Goal: Information Seeking & Learning: Check status

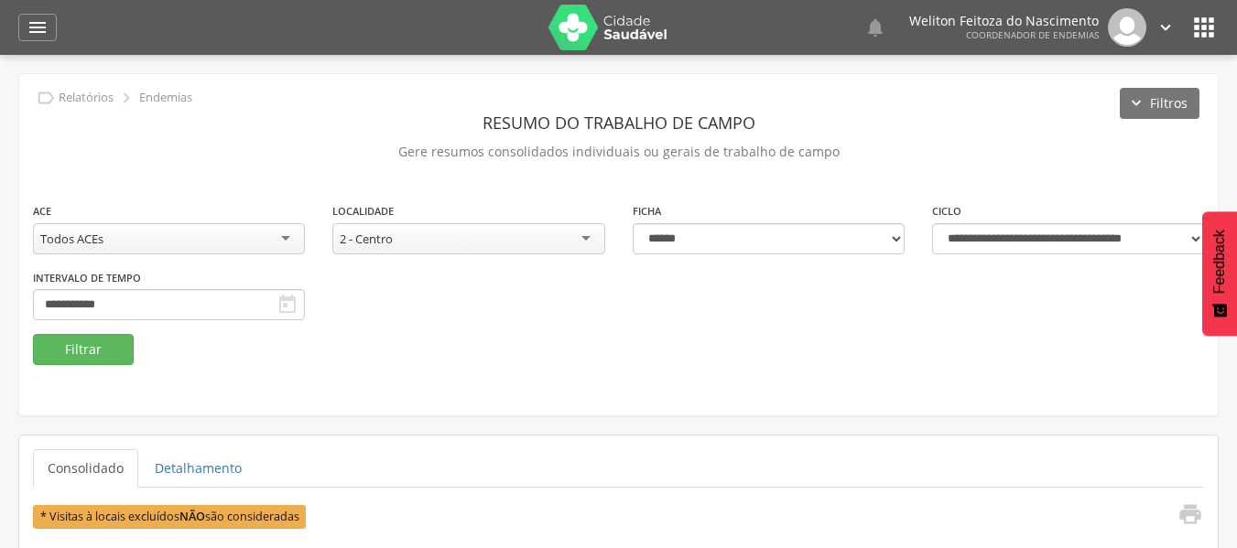
select select "*"
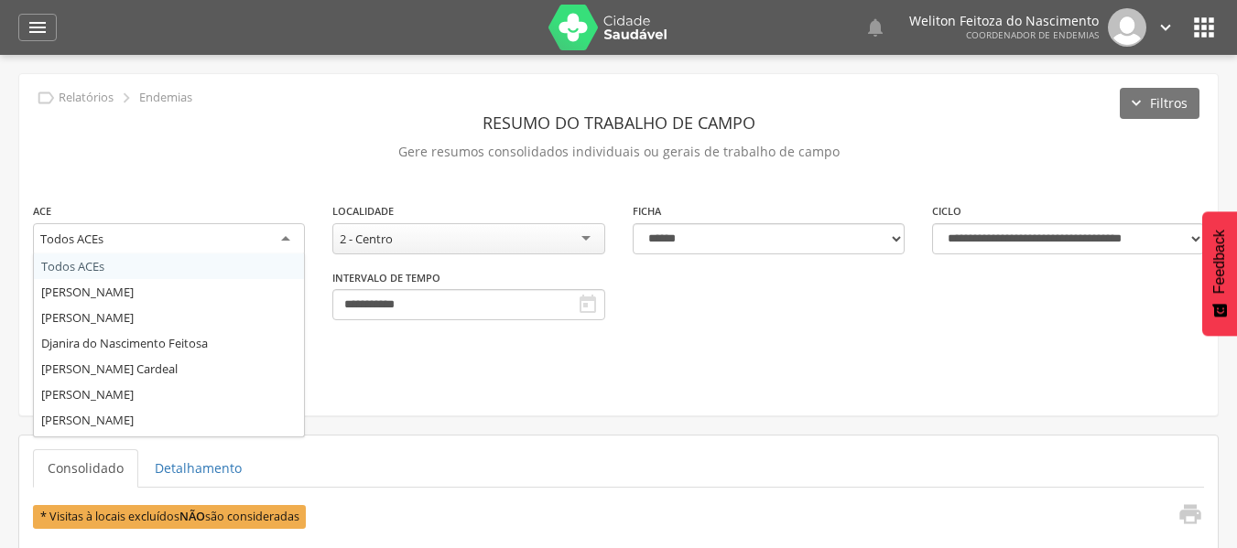
click at [285, 244] on div "Todos ACEs" at bounding box center [169, 239] width 272 height 33
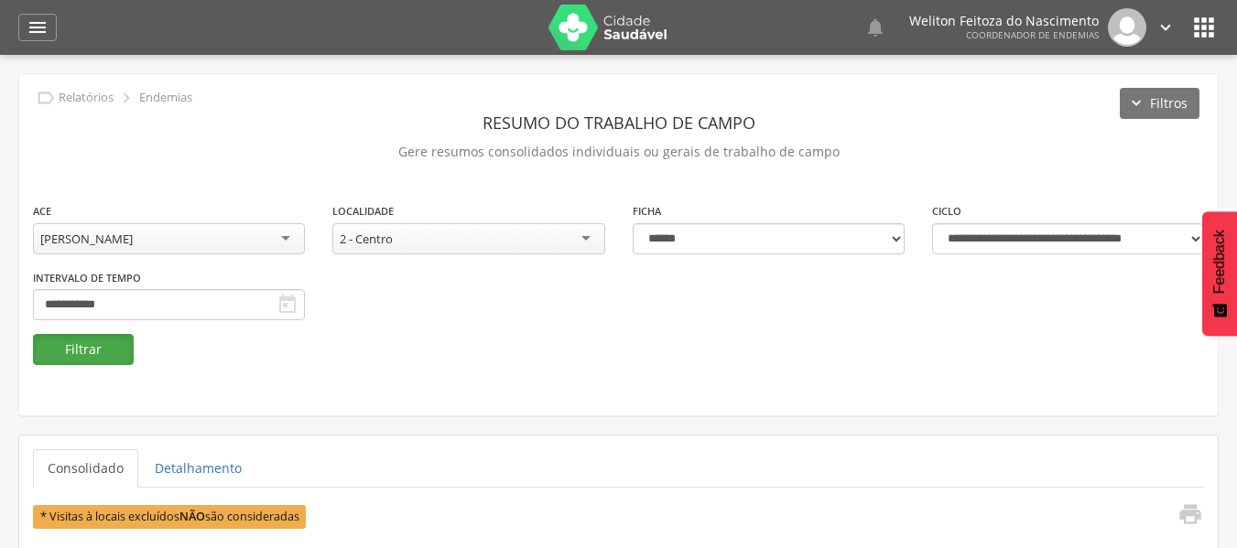
click at [113, 355] on button "Filtrar" at bounding box center [83, 349] width 101 height 31
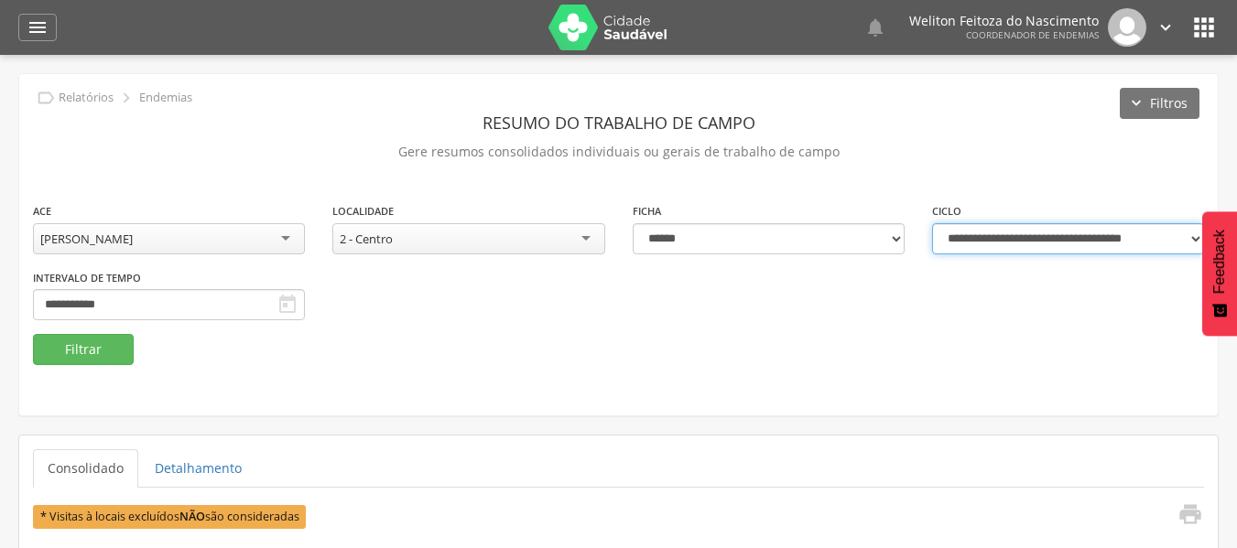
click at [1195, 236] on select "**********" at bounding box center [1068, 238] width 272 height 31
select select "**********"
click at [932, 223] on select "**********" at bounding box center [1068, 238] width 272 height 31
type input "**********"
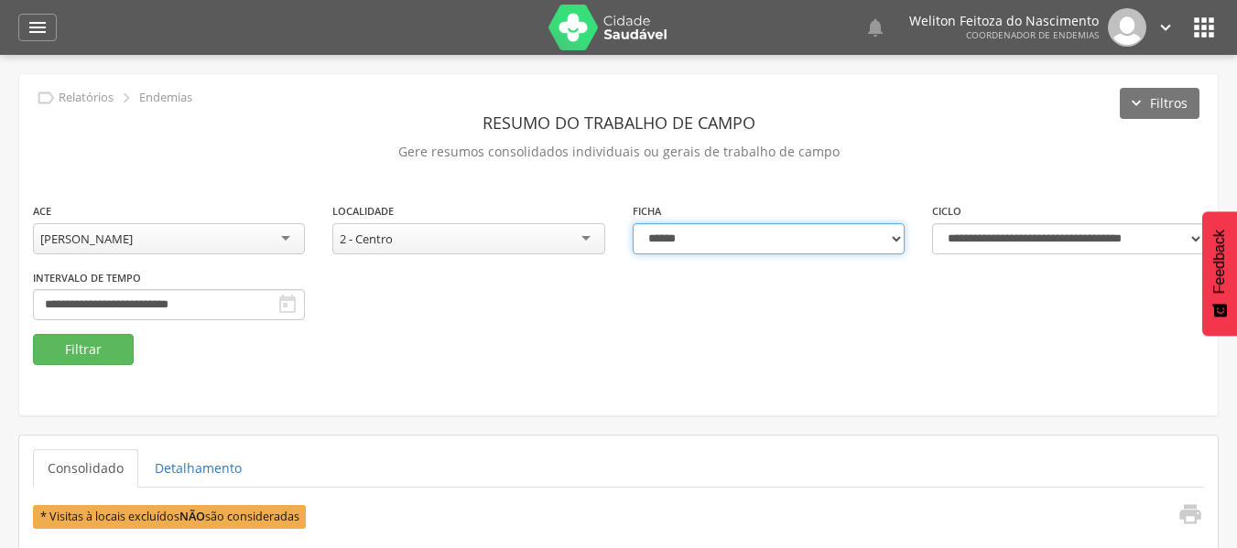
click at [902, 238] on select "**********" at bounding box center [769, 238] width 272 height 31
select select "*"
click at [633, 223] on select "**********" at bounding box center [769, 238] width 272 height 31
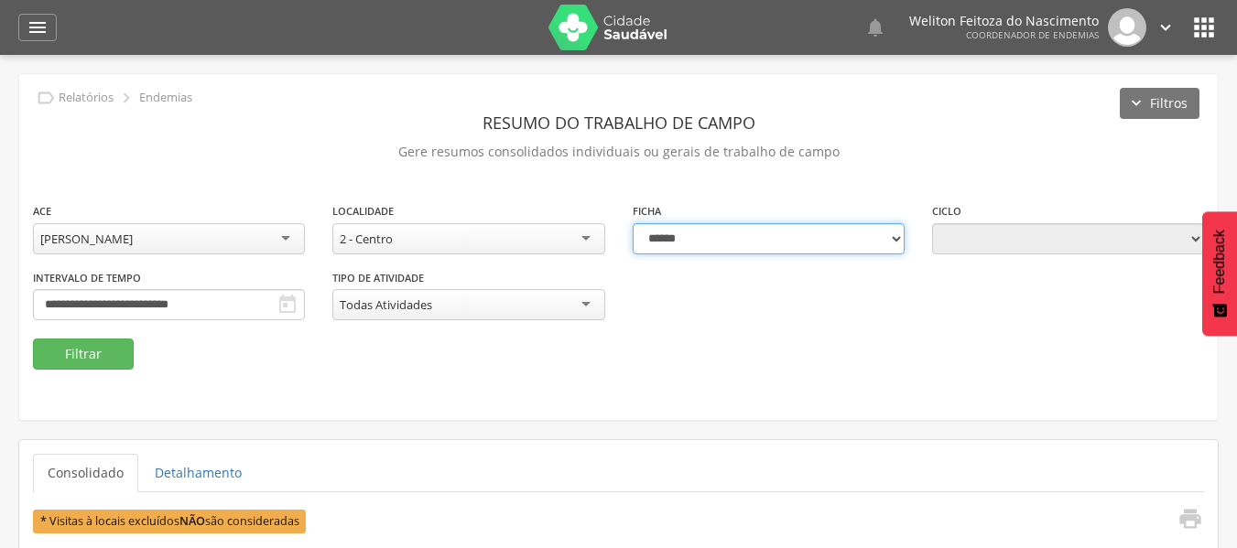
type input "**********"
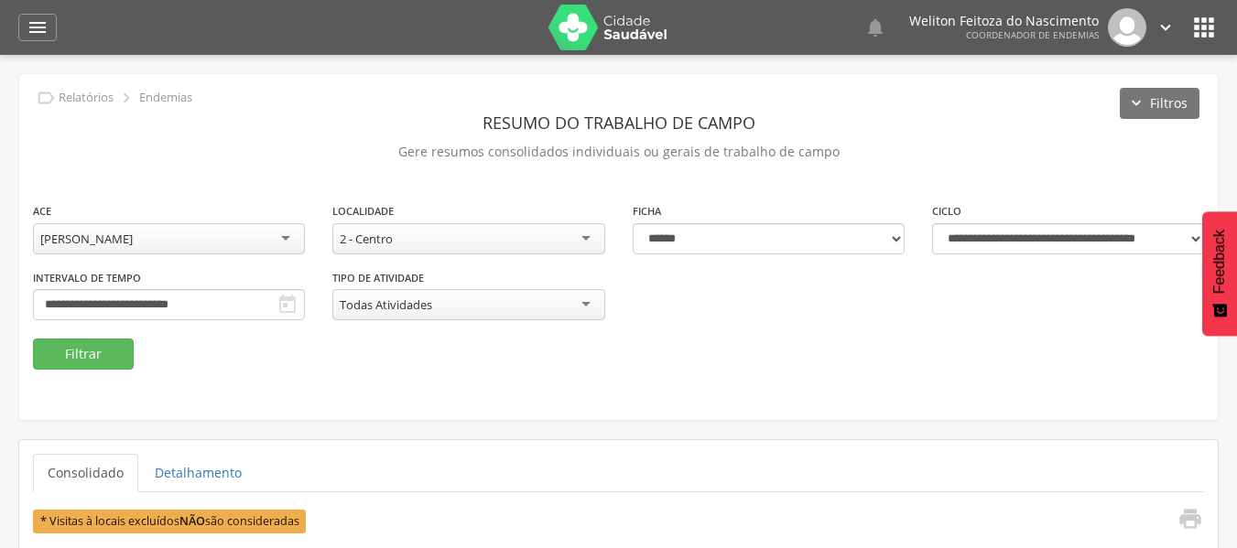
click at [578, 230] on div "2 - Centro" at bounding box center [468, 238] width 272 height 31
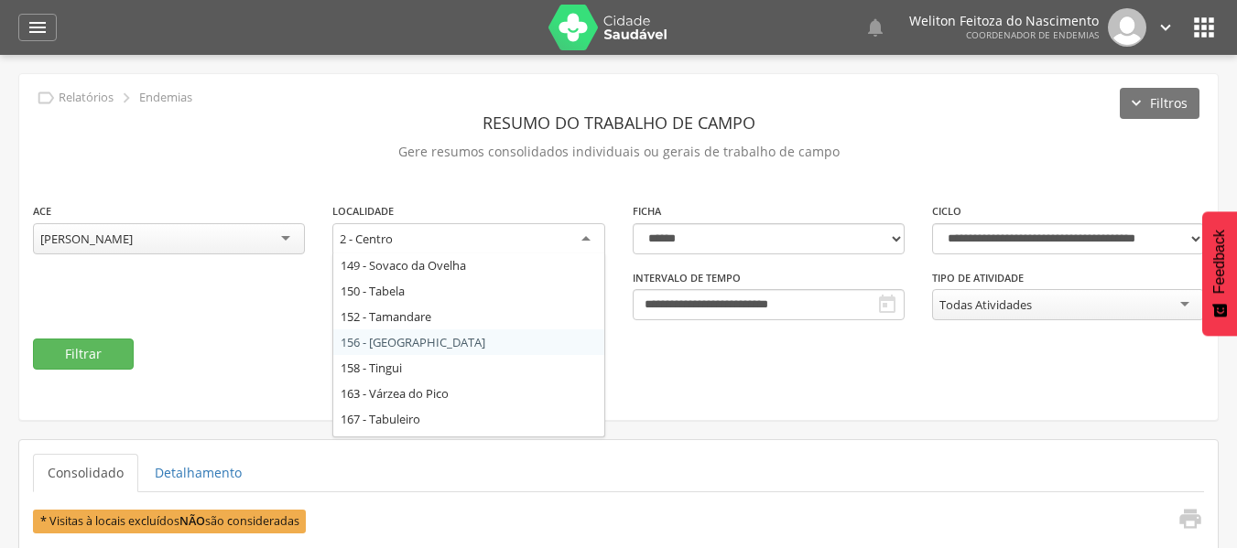
scroll to position [566, 0]
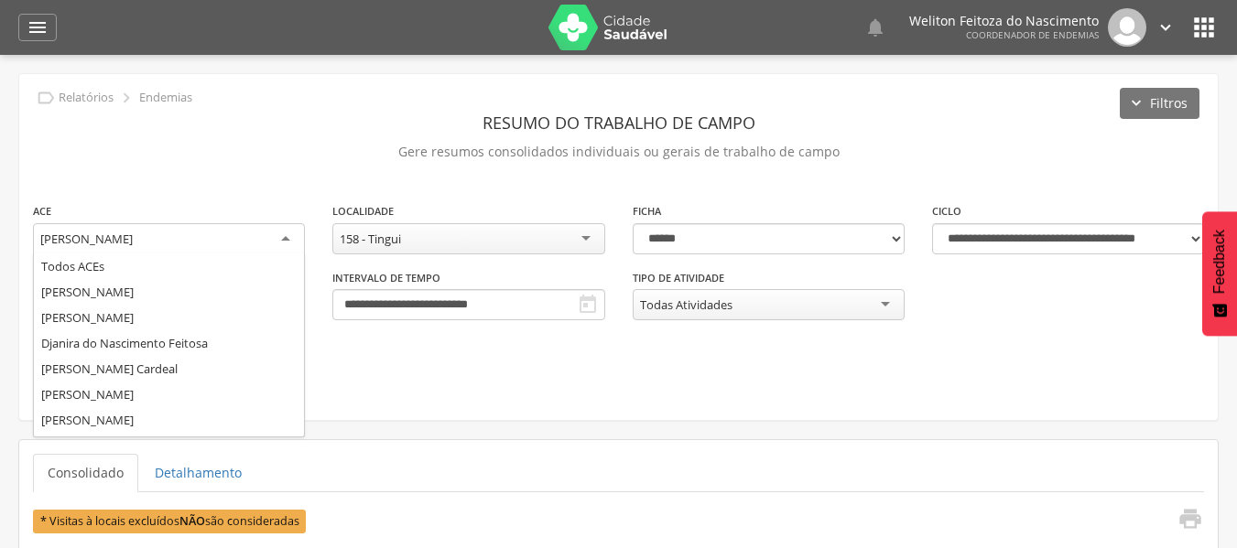
click at [288, 238] on div "[PERSON_NAME]" at bounding box center [169, 239] width 272 height 33
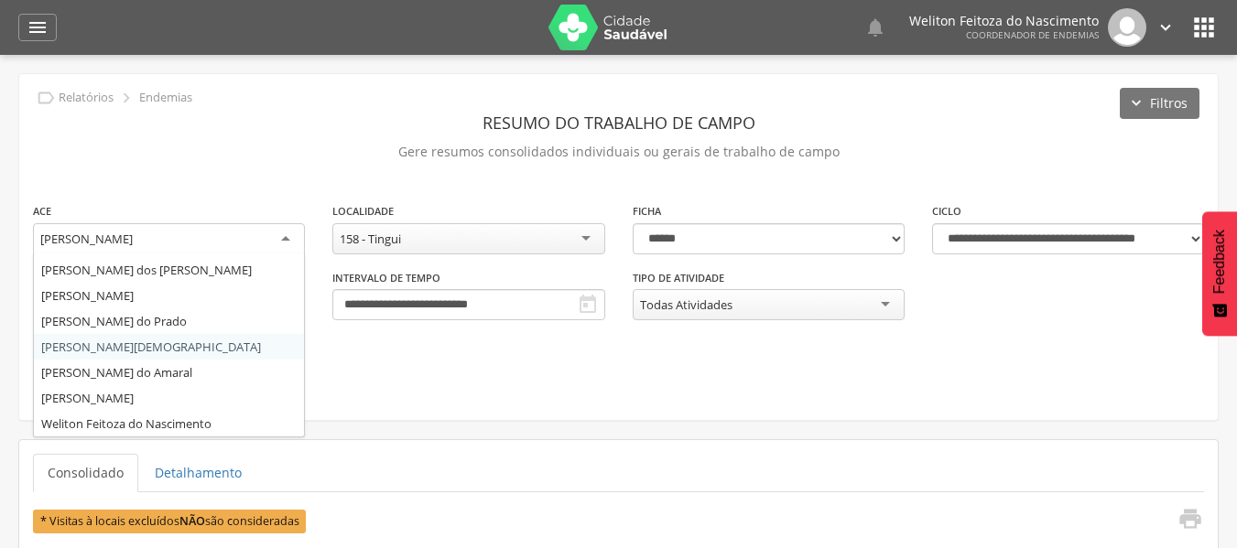
scroll to position [0, 0]
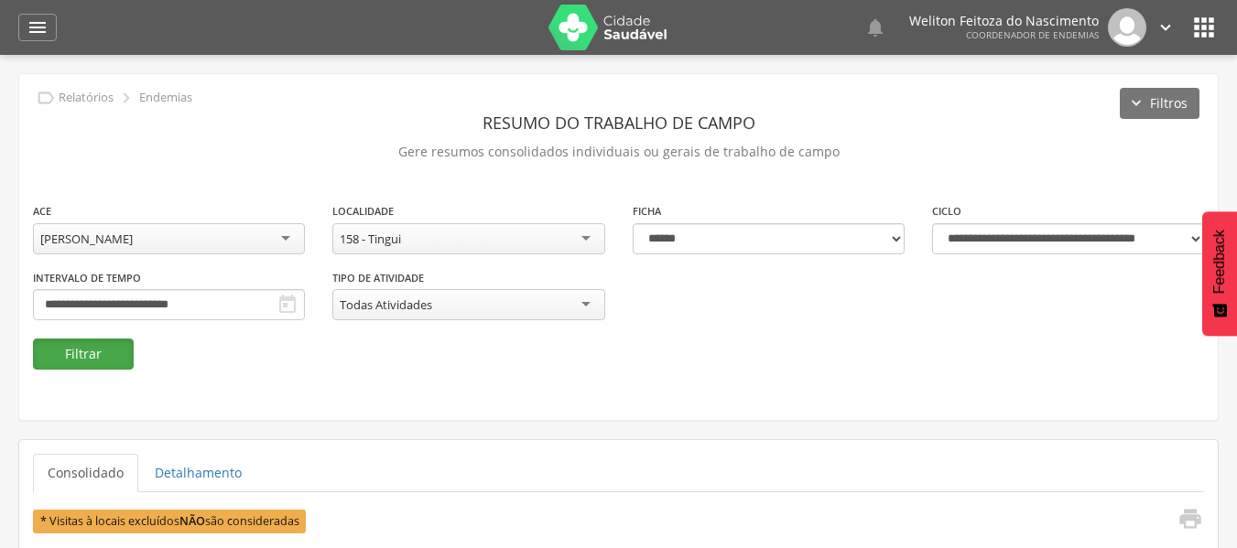
click at [106, 356] on button "Filtrar" at bounding box center [83, 354] width 101 height 31
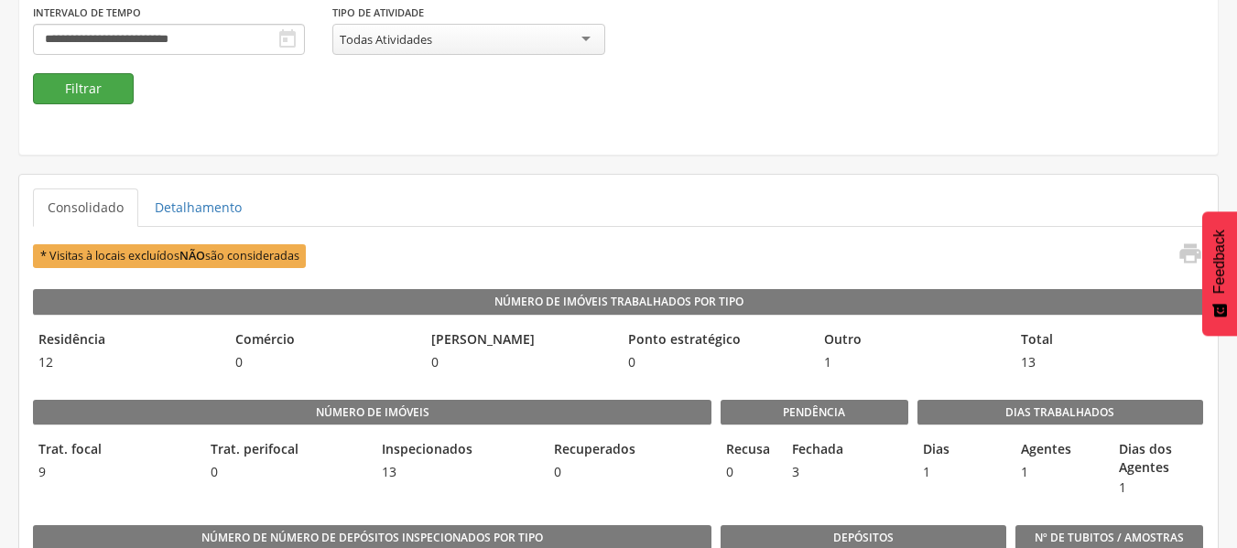
scroll to position [266, 0]
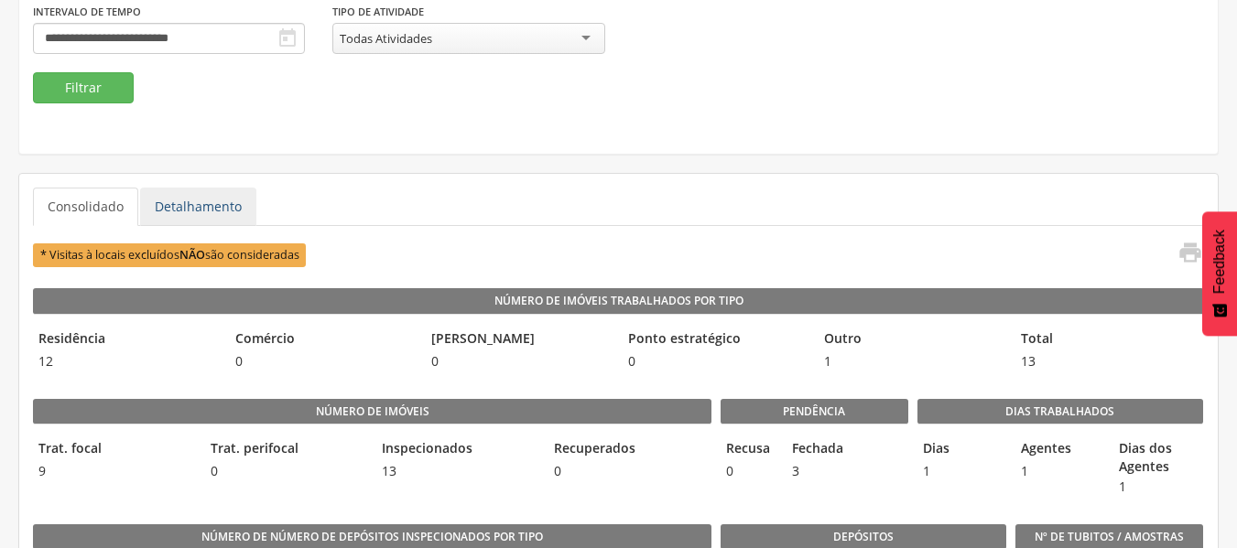
click at [169, 201] on link "Detalhamento" at bounding box center [198, 207] width 116 height 38
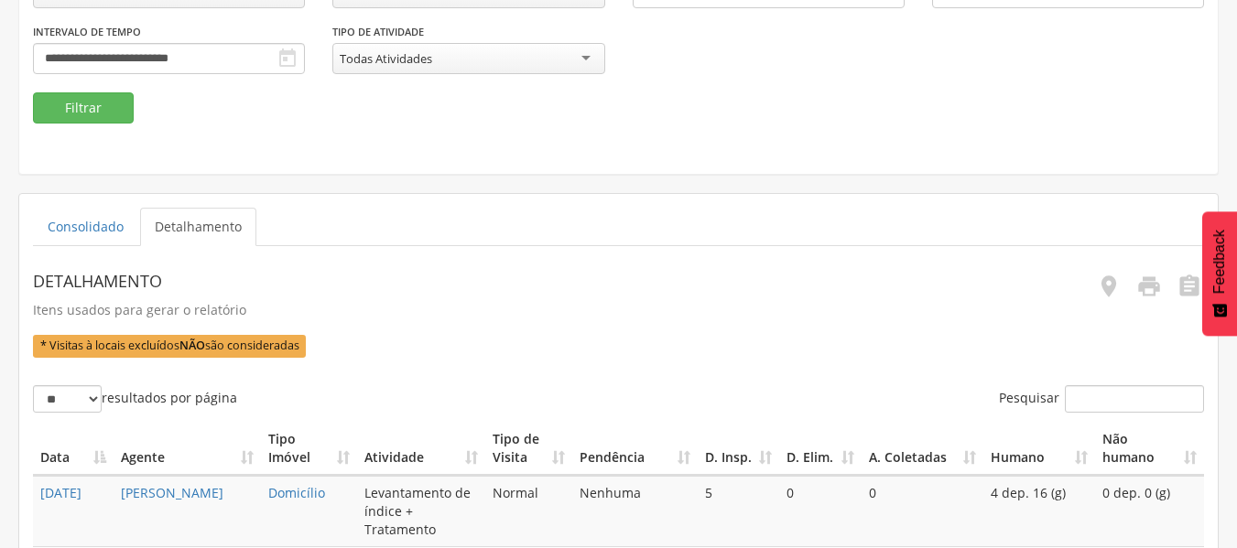
scroll to position [245, 0]
click at [194, 234] on link "Detalhamento" at bounding box center [198, 228] width 116 height 38
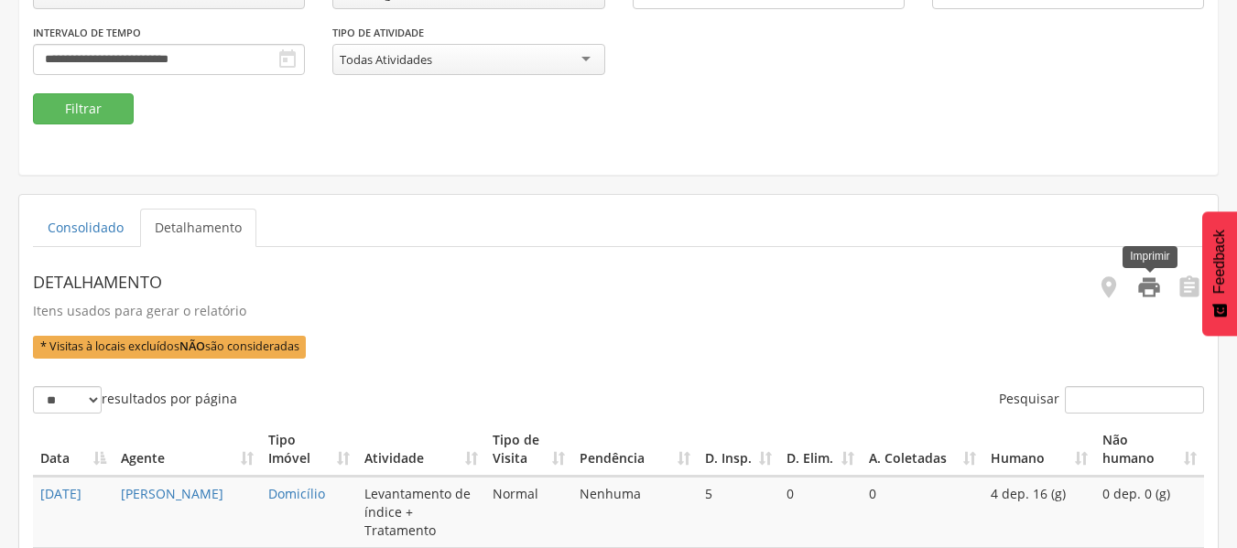
click at [1155, 284] on icon "" at bounding box center [1149, 288] width 26 height 26
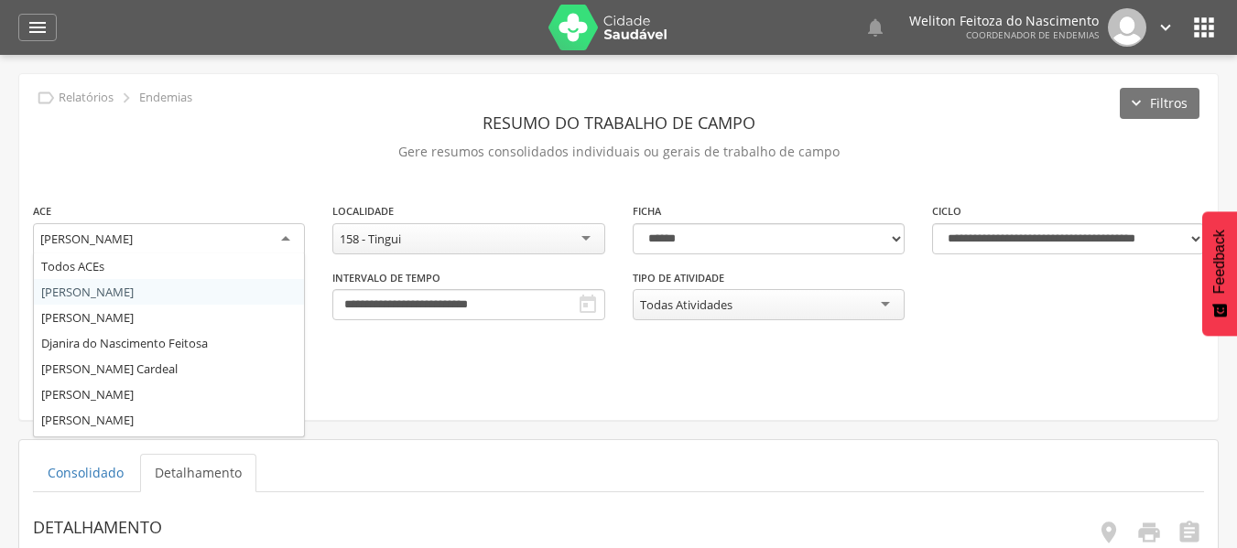
click at [287, 243] on div "[PERSON_NAME]" at bounding box center [169, 239] width 272 height 33
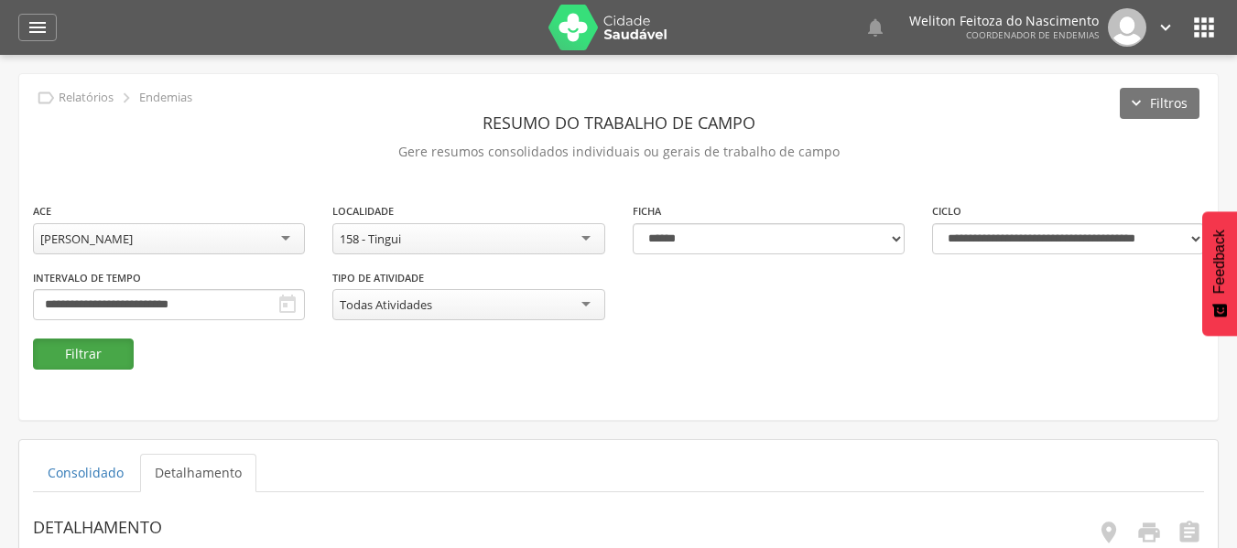
click at [89, 353] on button "Filtrar" at bounding box center [83, 354] width 101 height 31
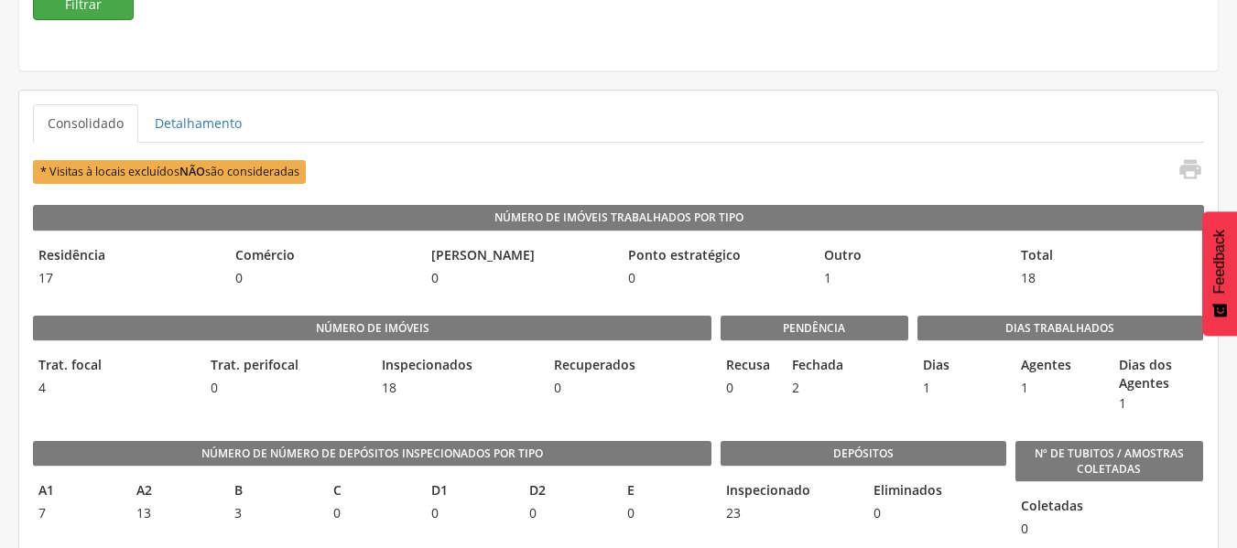
scroll to position [351, 0]
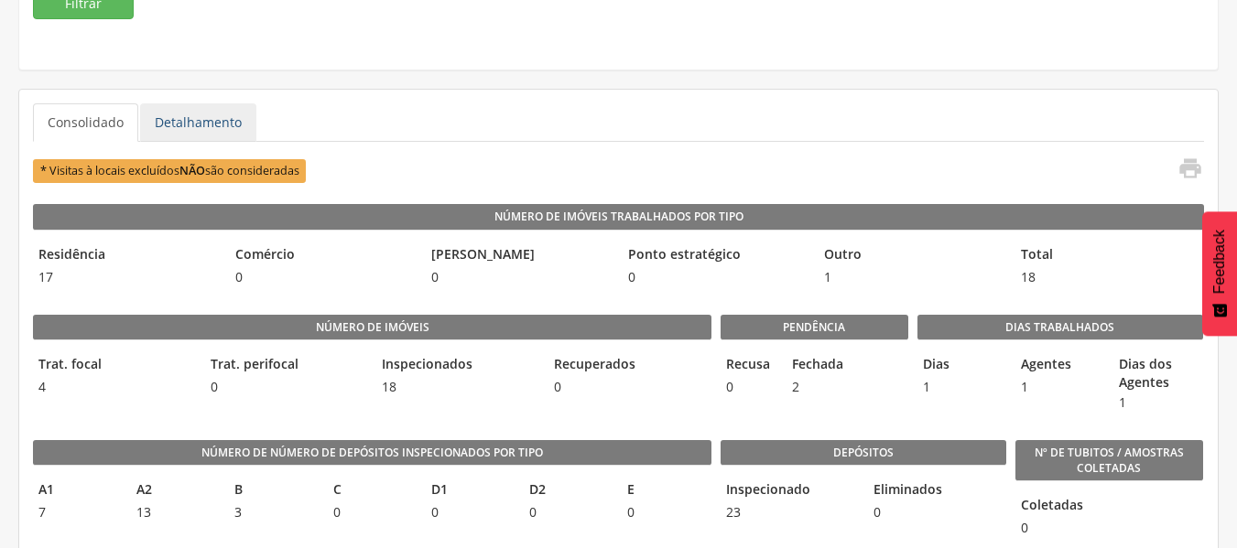
click at [176, 121] on link "Detalhamento" at bounding box center [198, 122] width 116 height 38
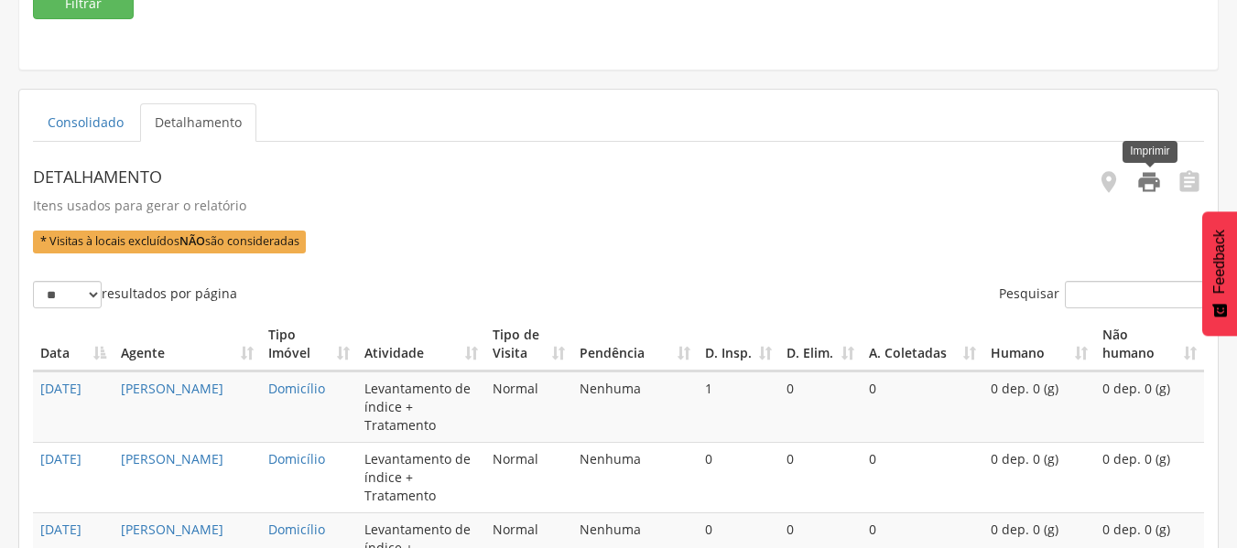
click at [1150, 182] on icon "" at bounding box center [1149, 182] width 26 height 26
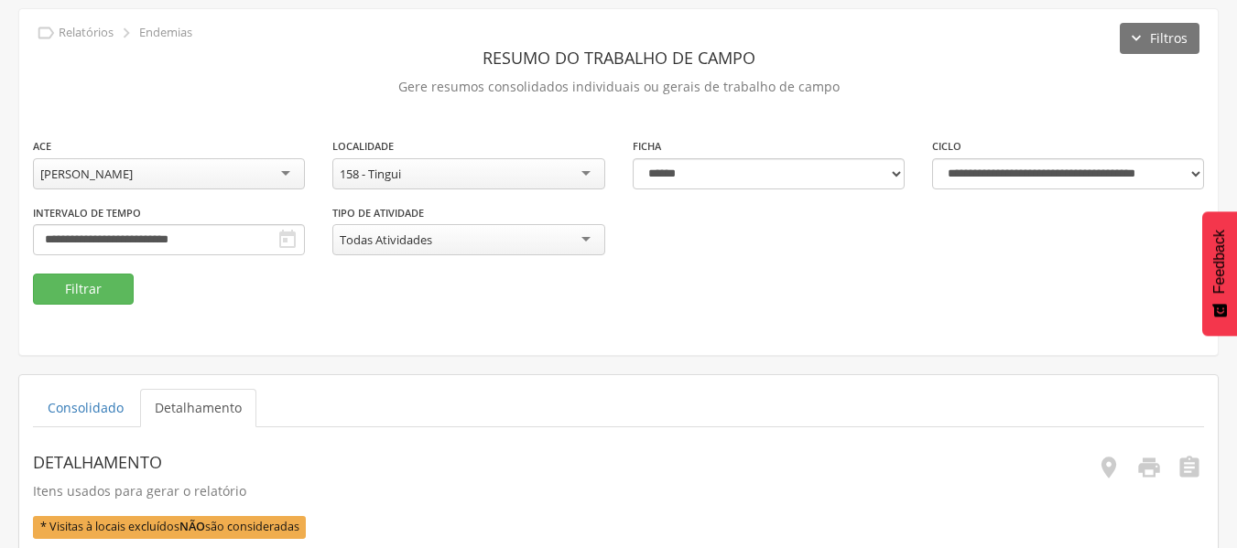
scroll to position [0, 0]
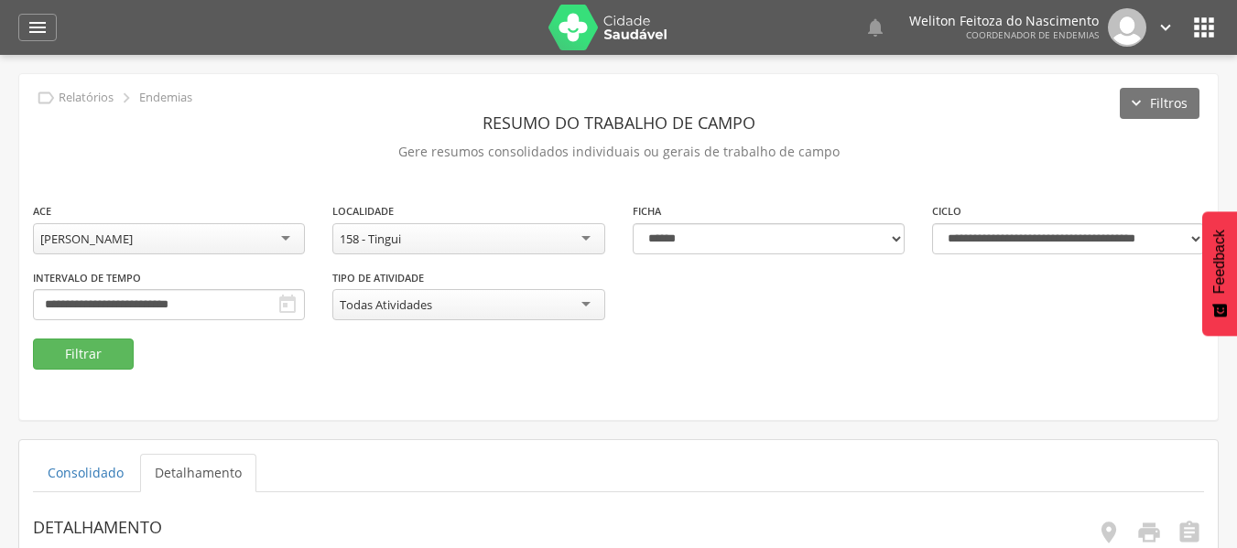
click at [287, 244] on div "[PERSON_NAME]" at bounding box center [169, 238] width 272 height 31
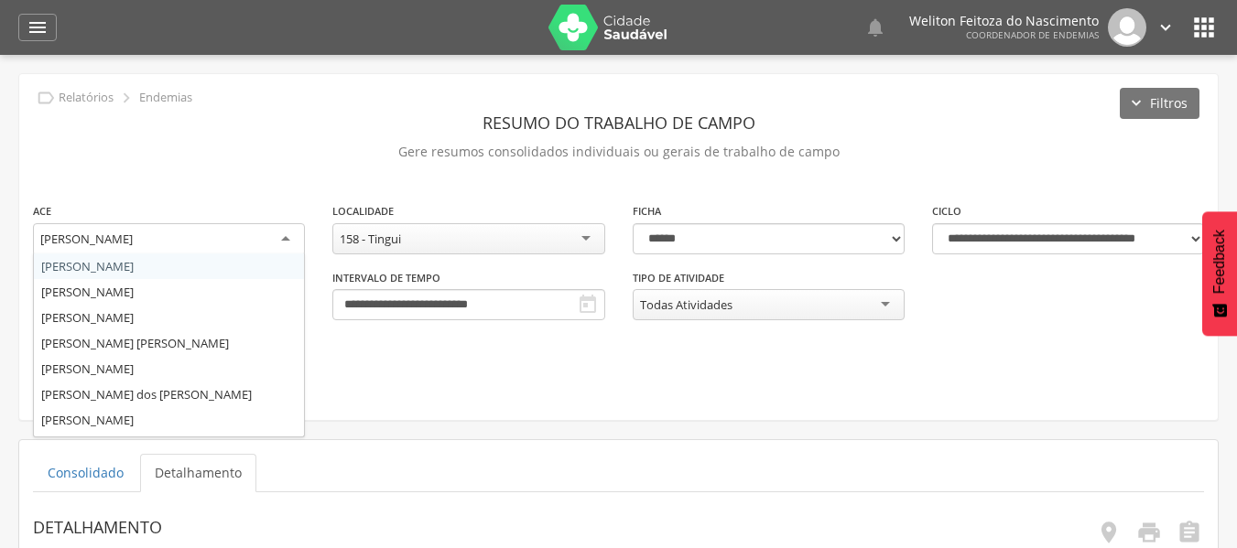
click at [287, 244] on div "[PERSON_NAME]" at bounding box center [169, 239] width 272 height 33
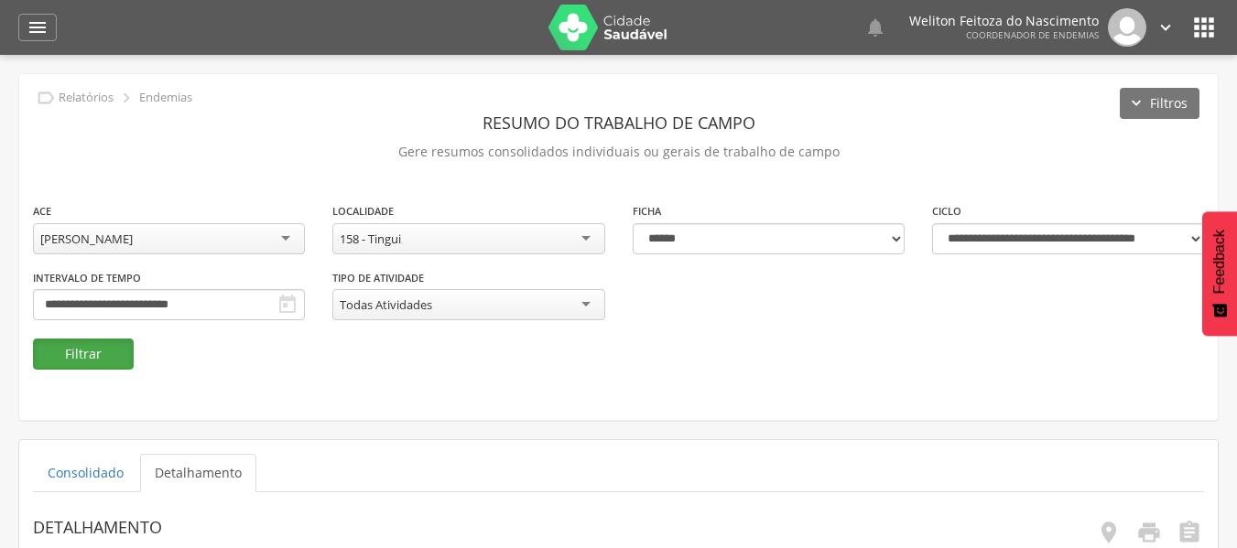
click at [93, 355] on button "Filtrar" at bounding box center [83, 354] width 101 height 31
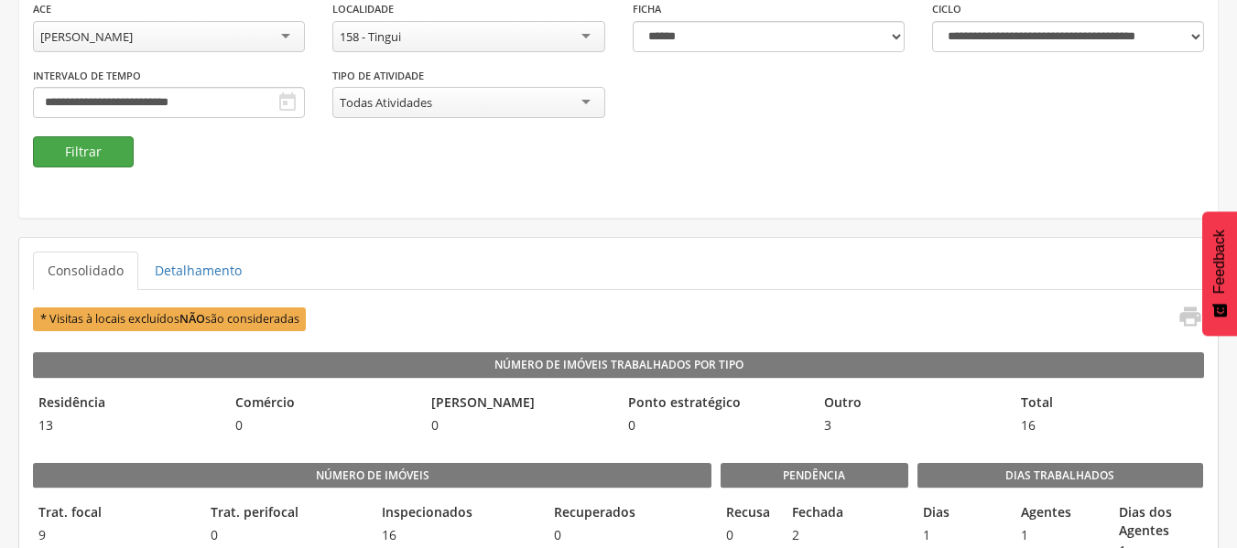
scroll to position [204, 0]
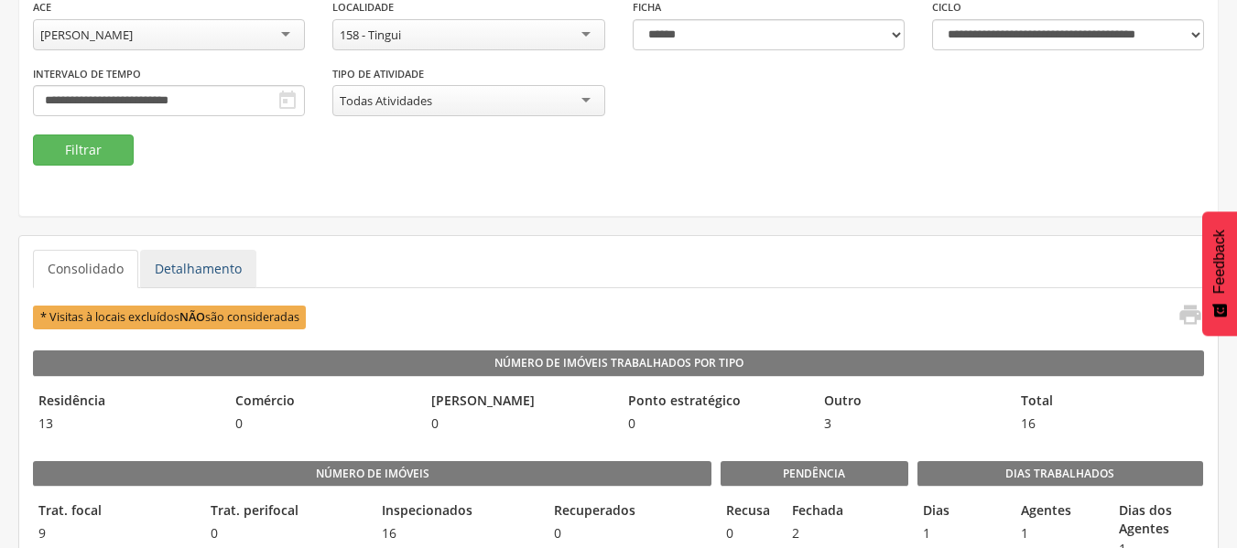
click at [191, 266] on link "Detalhamento" at bounding box center [198, 269] width 116 height 38
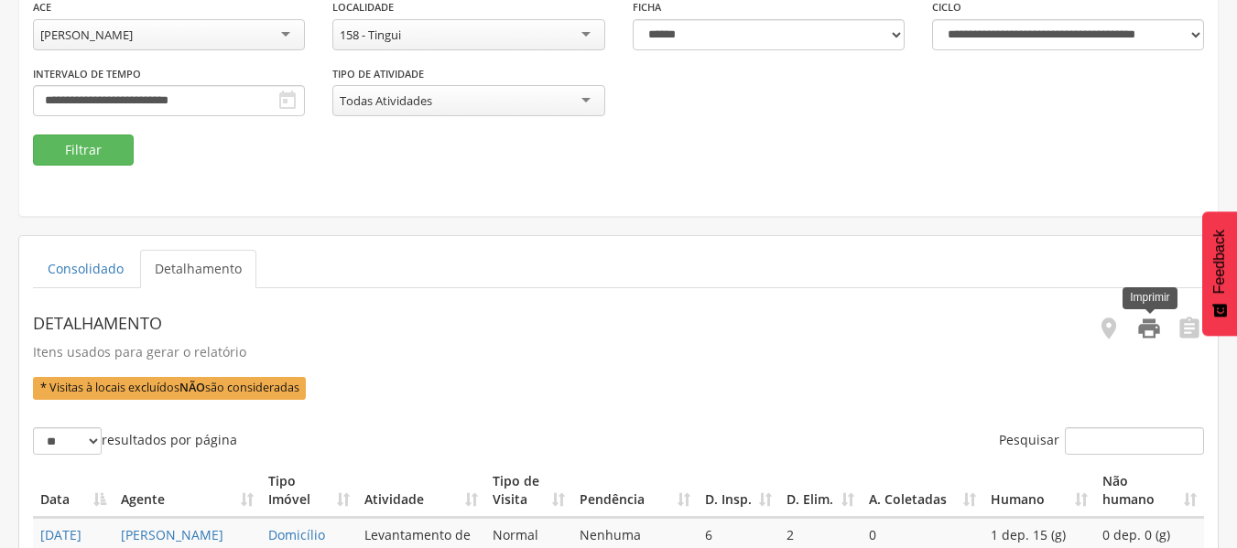
click at [1146, 334] on icon "" at bounding box center [1149, 329] width 26 height 26
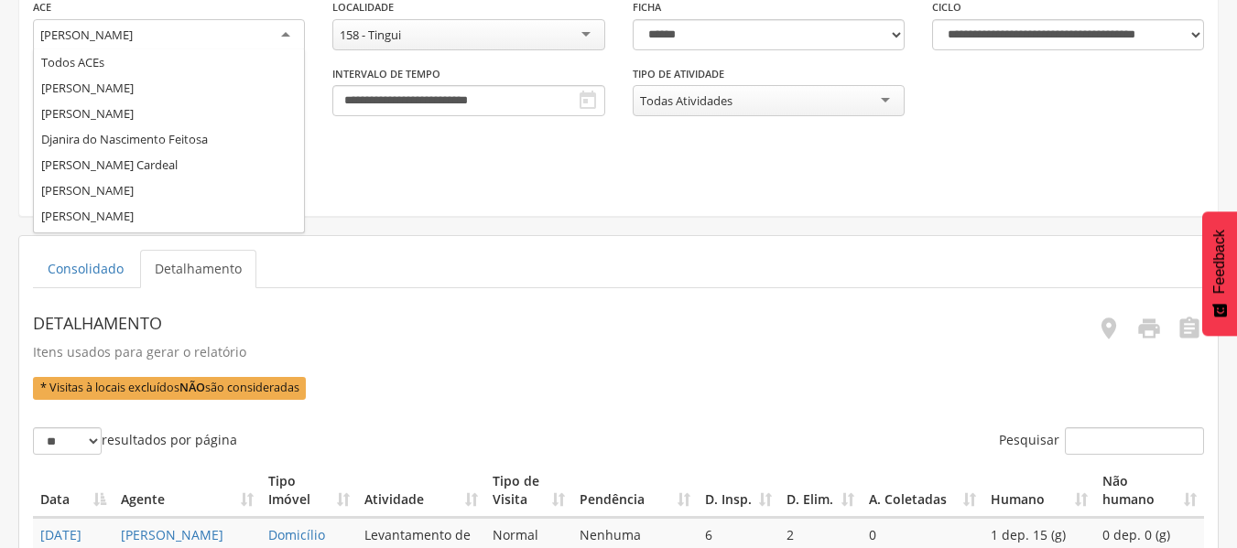
click at [288, 38] on div "[PERSON_NAME]" at bounding box center [169, 35] width 272 height 33
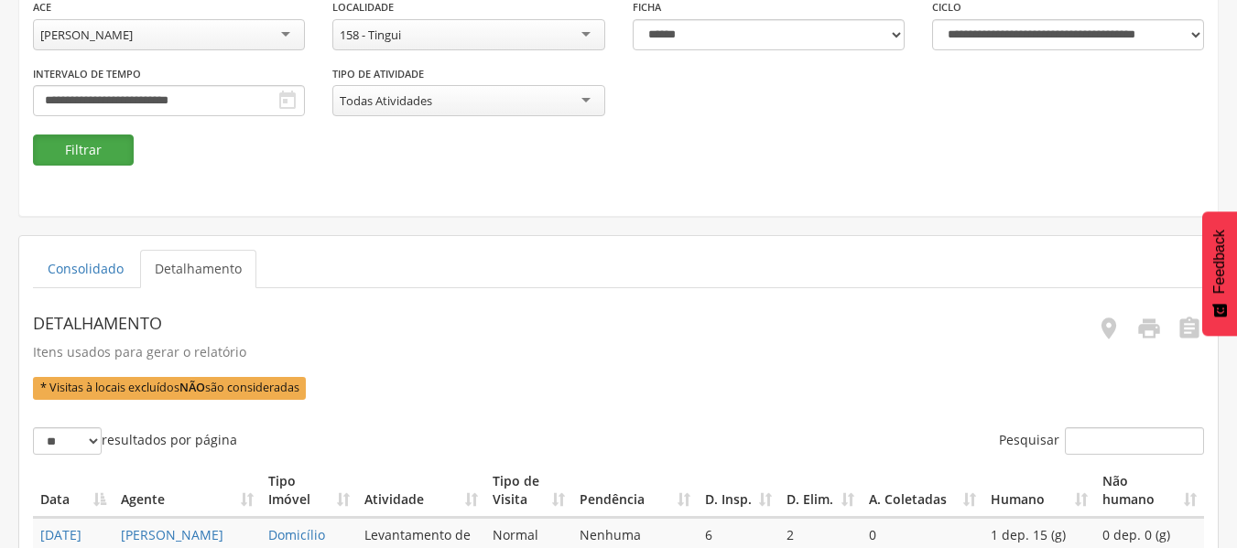
click at [103, 162] on button "Filtrar" at bounding box center [83, 150] width 101 height 31
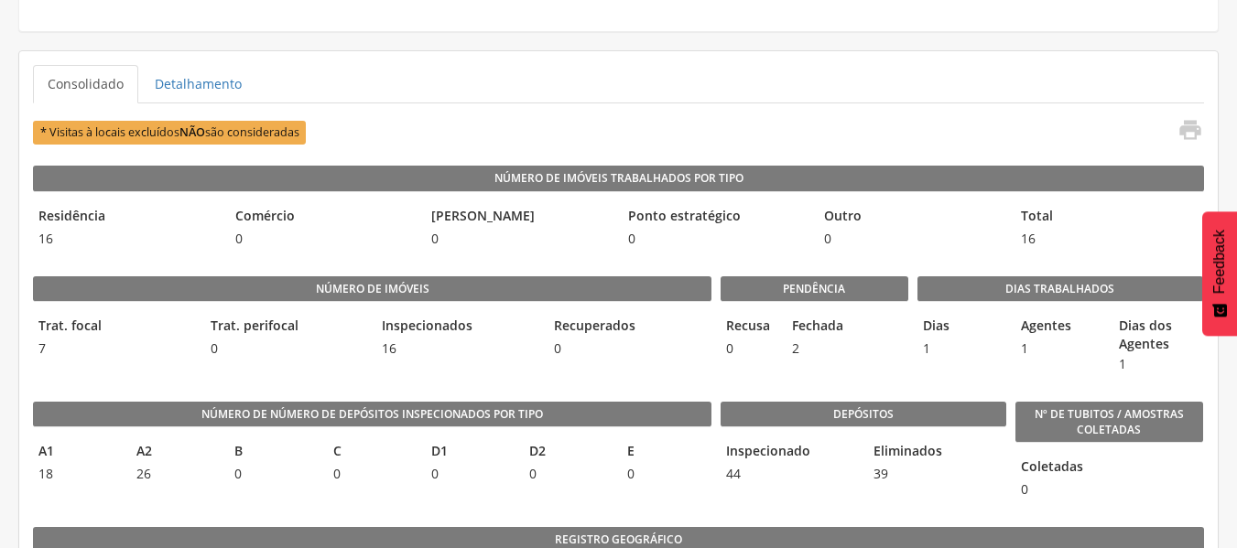
scroll to position [394, 0]
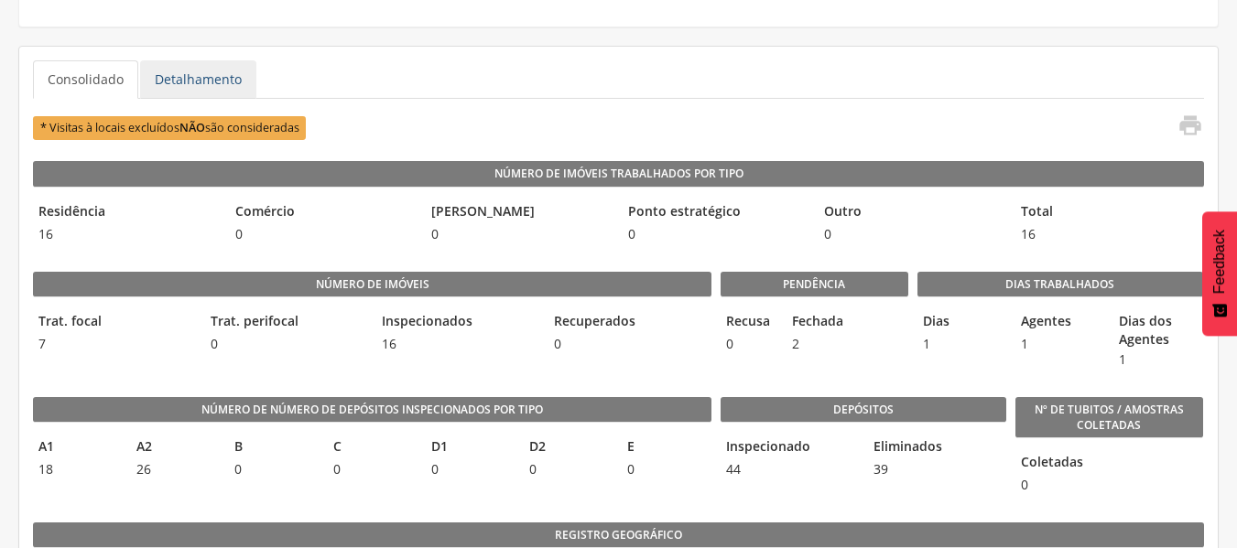
click at [186, 81] on link "Detalhamento" at bounding box center [198, 79] width 116 height 38
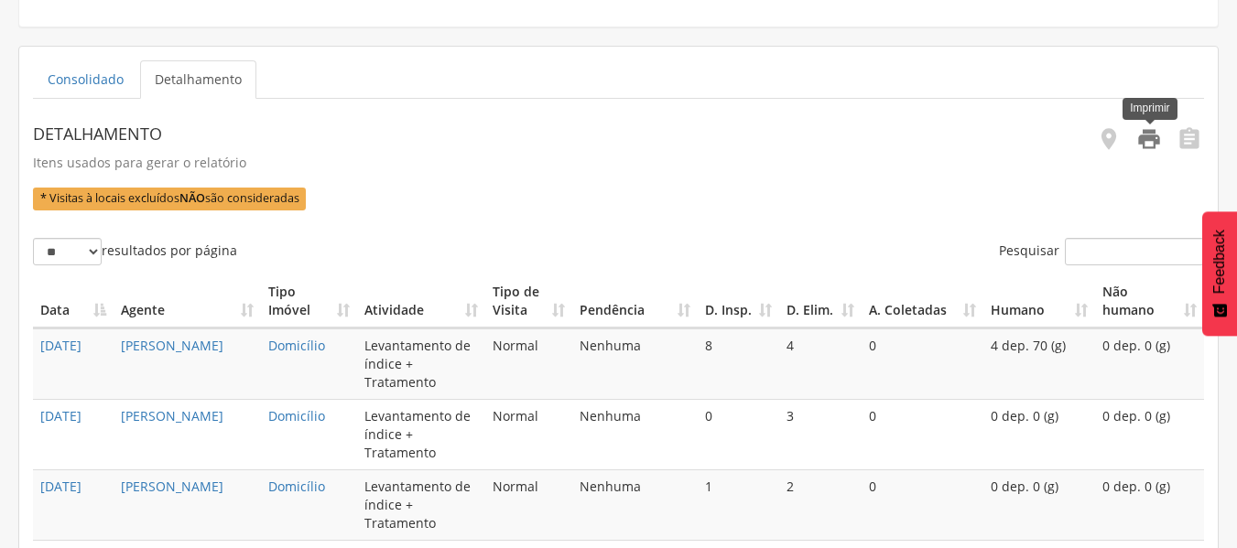
click at [1146, 136] on icon "" at bounding box center [1149, 139] width 26 height 26
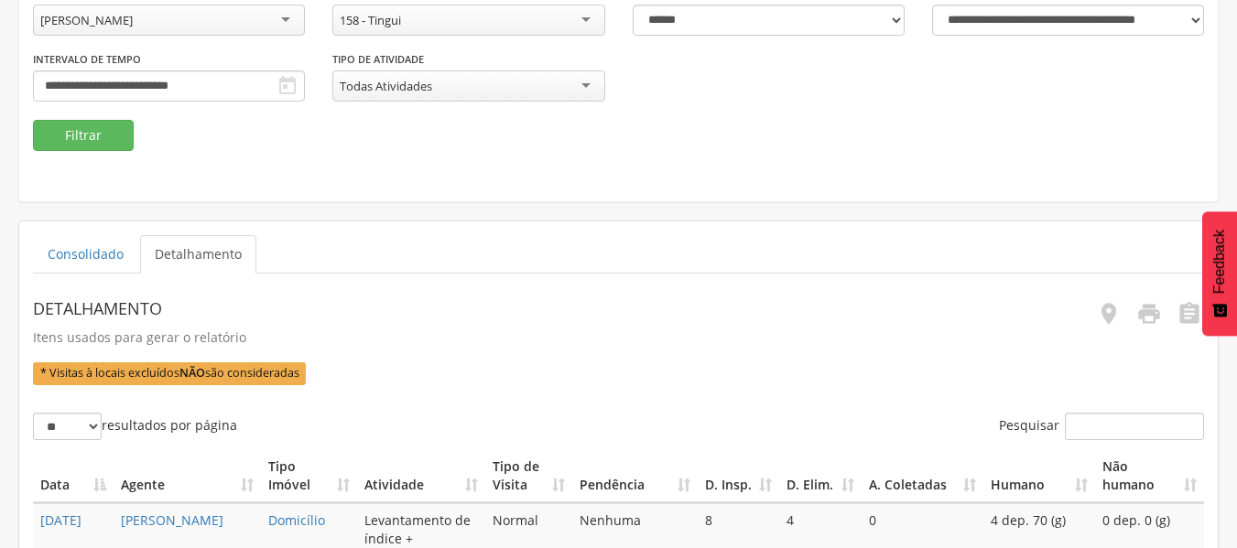
scroll to position [0, 0]
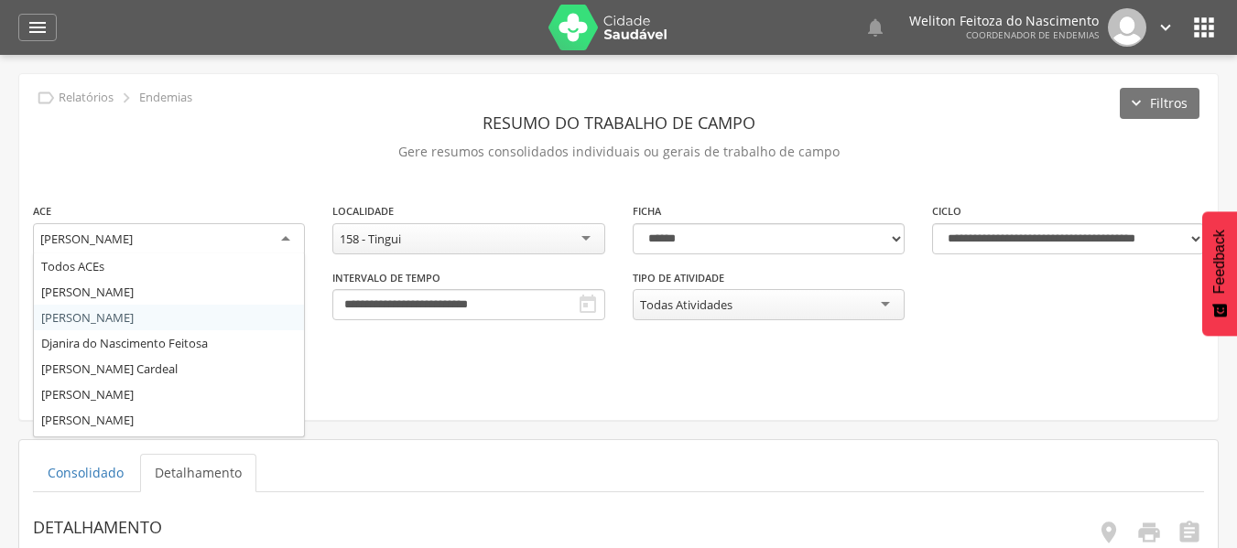
click at [284, 239] on div "[PERSON_NAME]" at bounding box center [169, 239] width 272 height 33
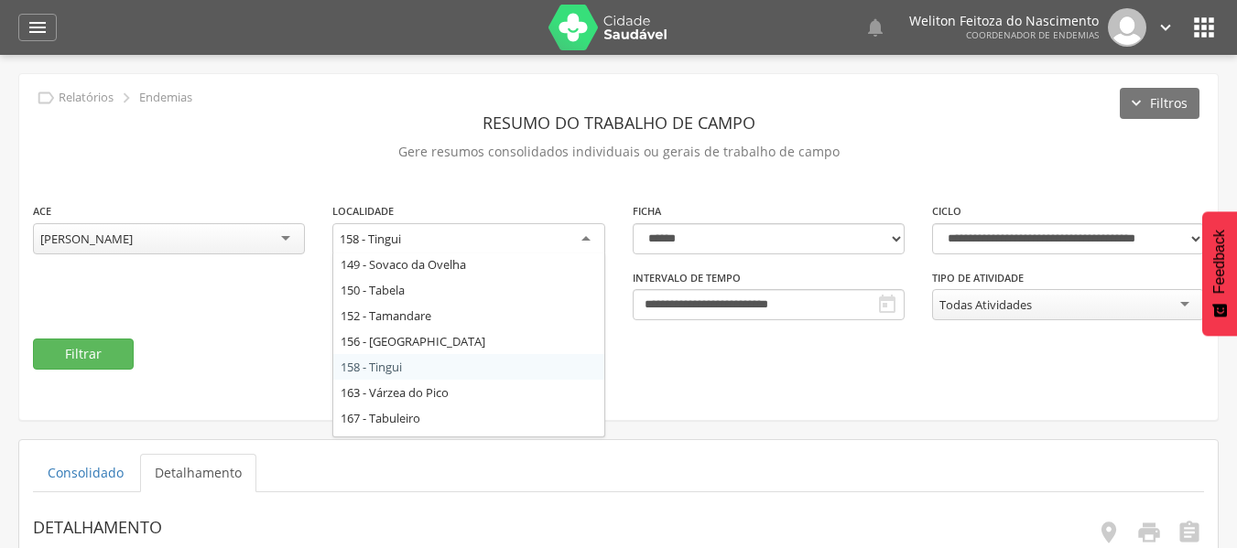
click at [585, 239] on div "158 - Tingui" at bounding box center [468, 239] width 272 height 33
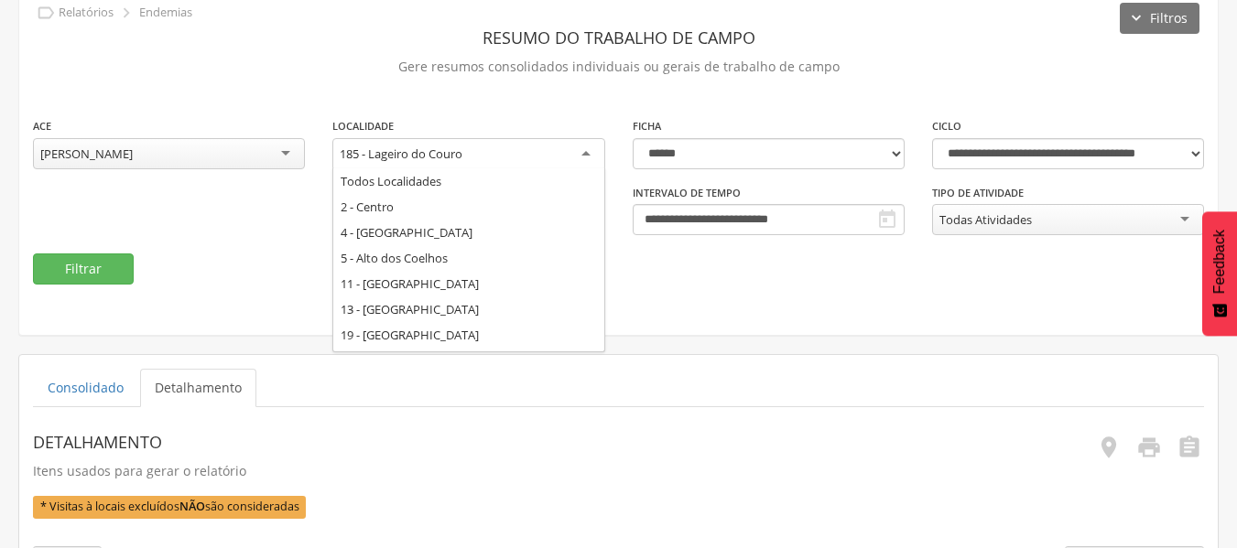
click at [587, 160] on div "185 - Lageiro do Couro" at bounding box center [468, 154] width 272 height 33
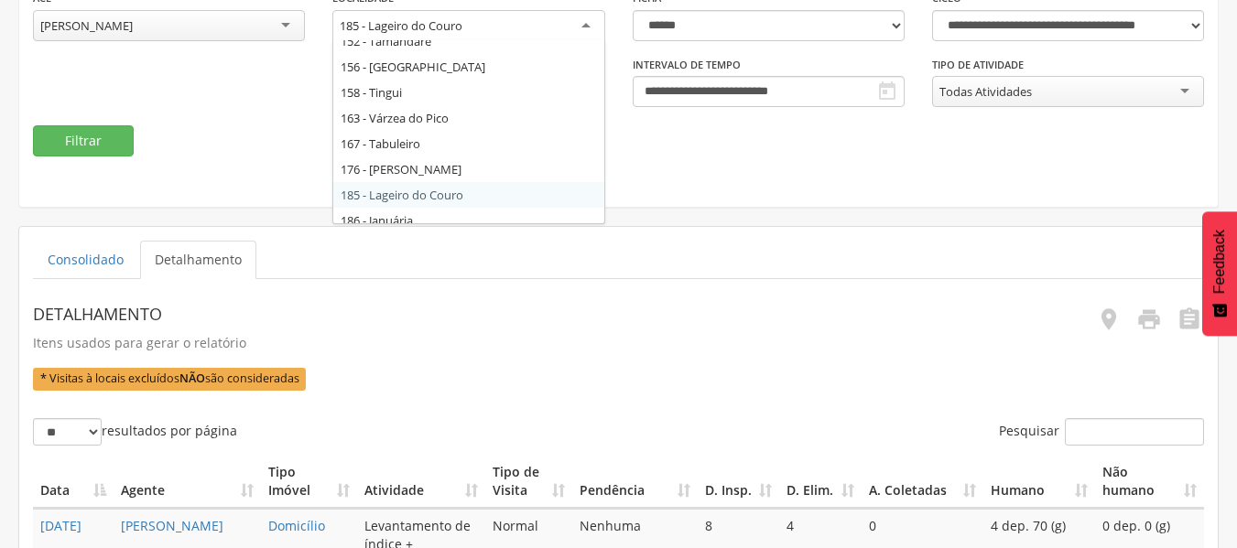
scroll to position [626, 0]
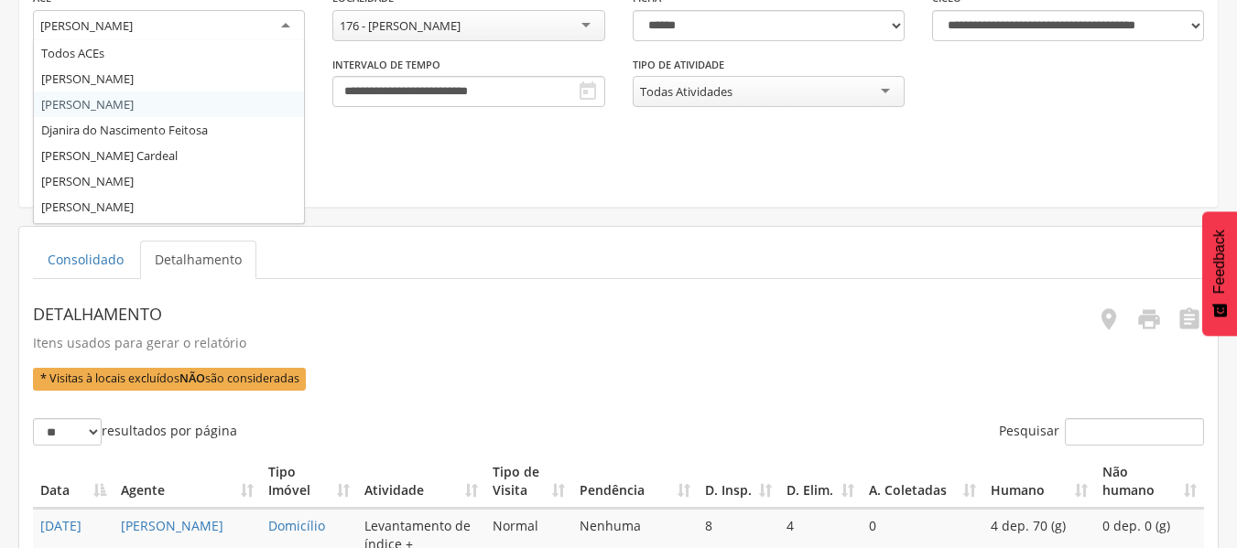
click at [288, 25] on div "[PERSON_NAME]" at bounding box center [169, 26] width 272 height 33
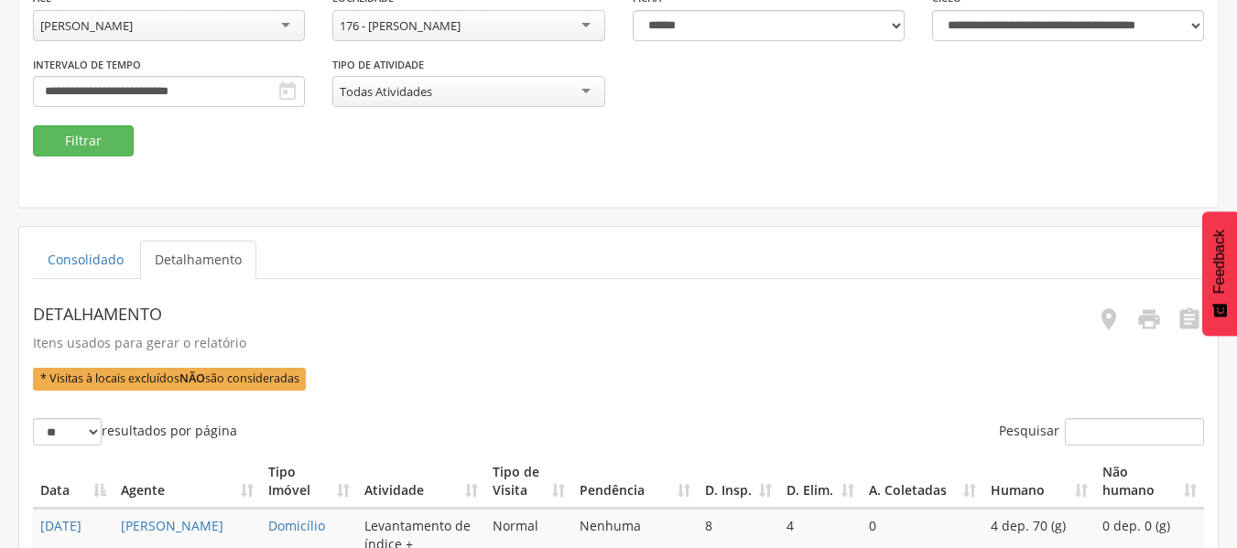
scroll to position [0, 0]
click at [102, 206] on div "**********" at bounding box center [618, 34] width 1198 height 346
click at [87, 151] on button "Filtrar" at bounding box center [83, 140] width 101 height 31
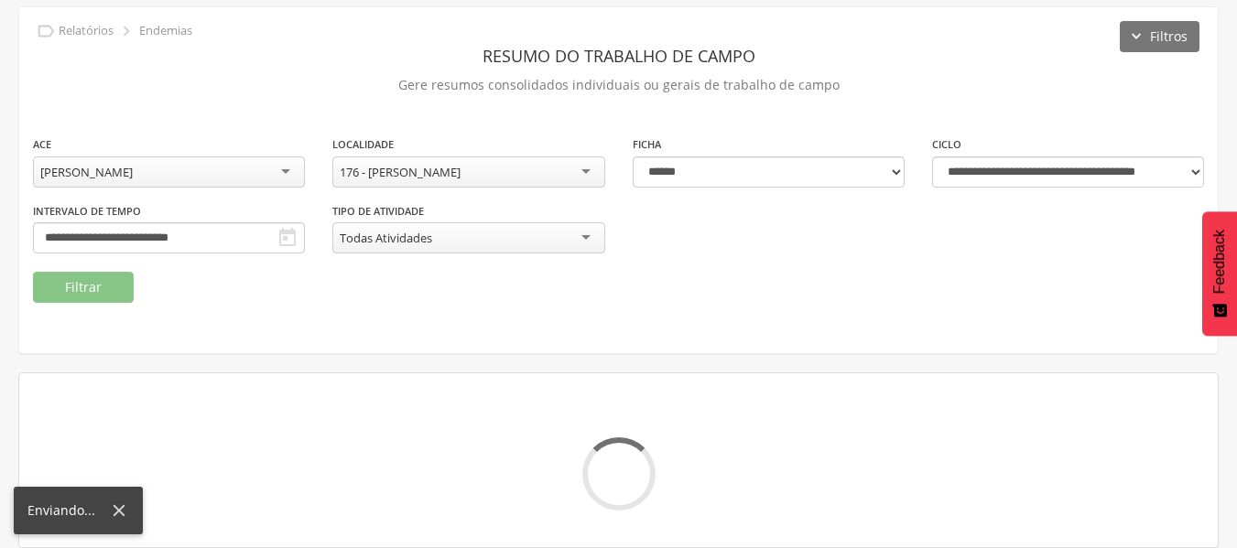
scroll to position [213, 0]
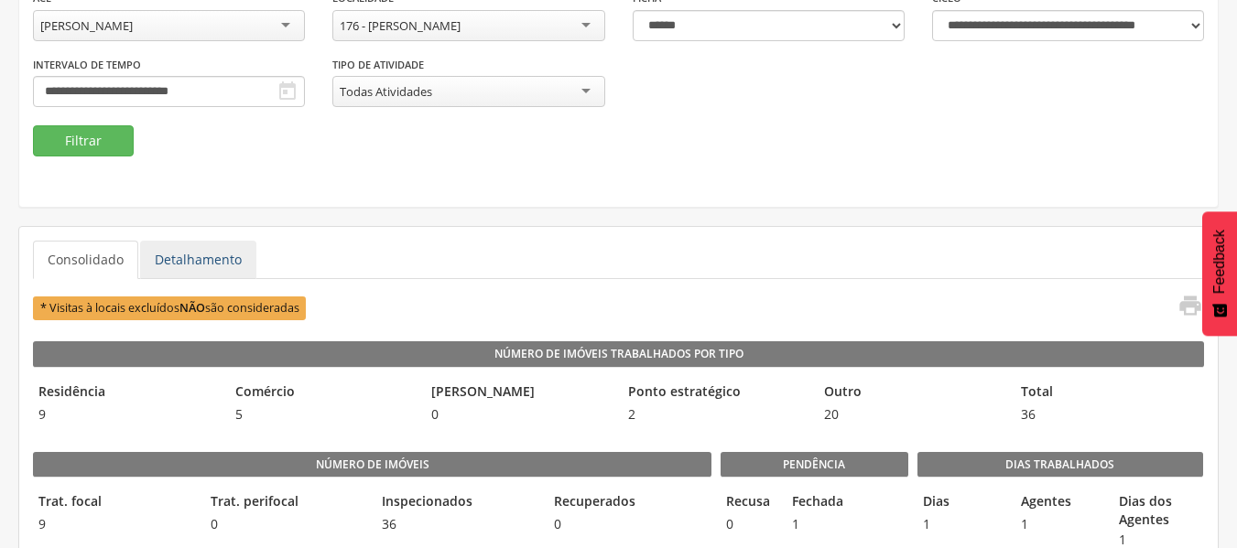
click at [193, 261] on link "Detalhamento" at bounding box center [198, 260] width 116 height 38
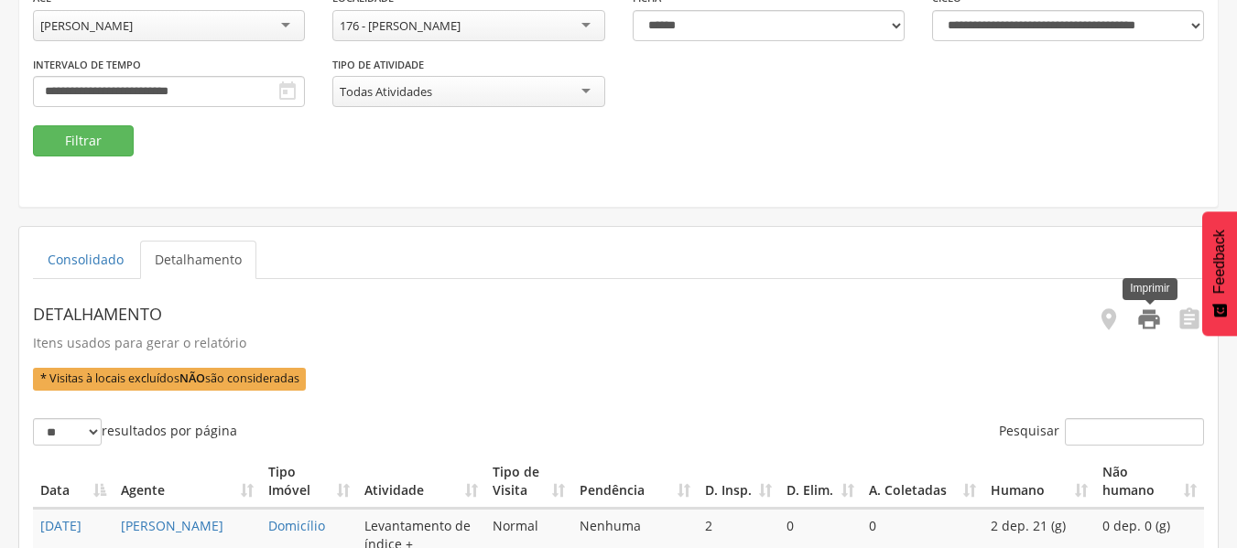
click at [1147, 309] on icon "" at bounding box center [1149, 320] width 26 height 26
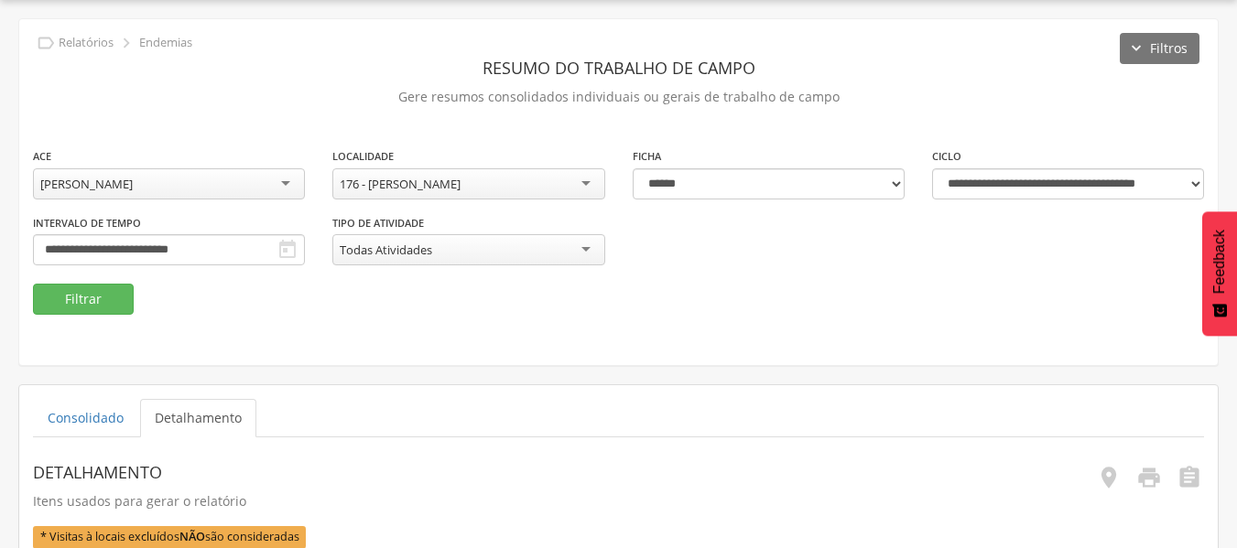
scroll to position [0, 0]
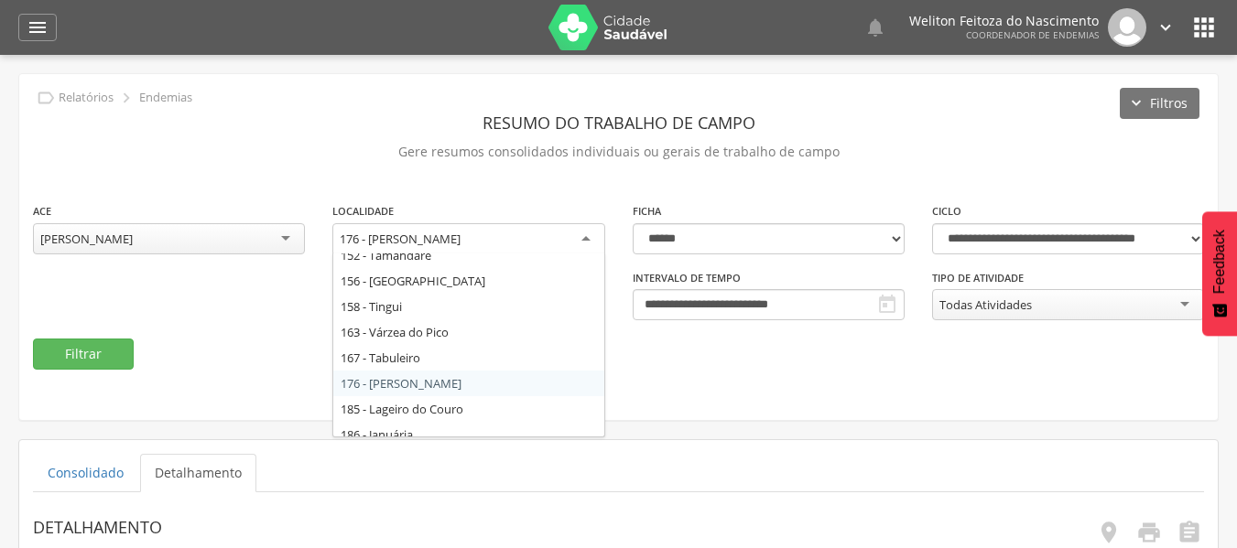
click at [579, 246] on div "176 - [PERSON_NAME]" at bounding box center [468, 239] width 272 height 33
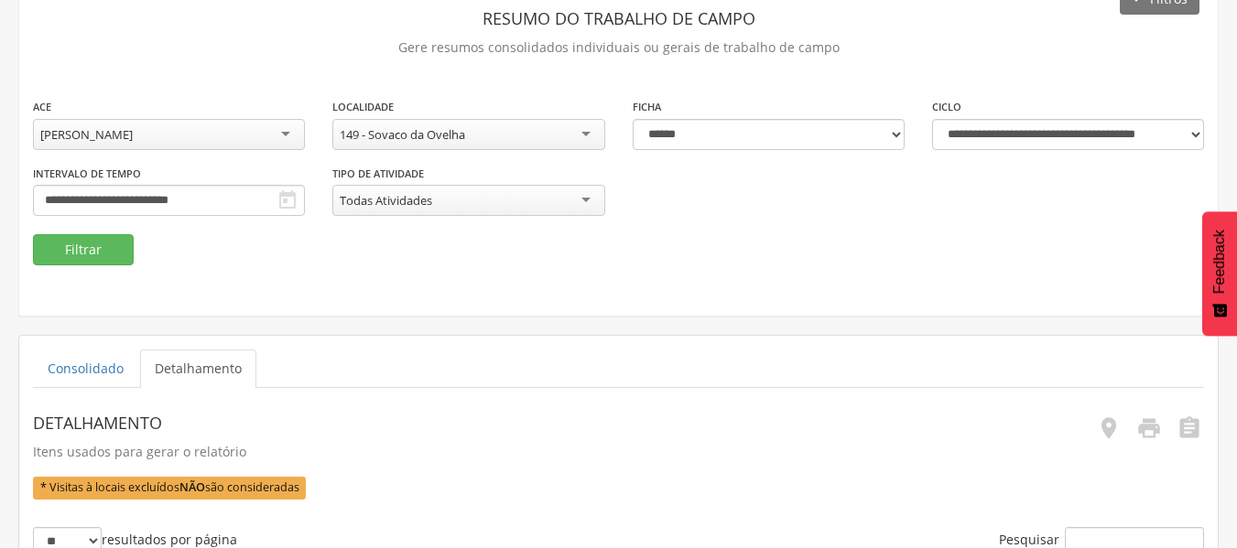
scroll to position [100, 0]
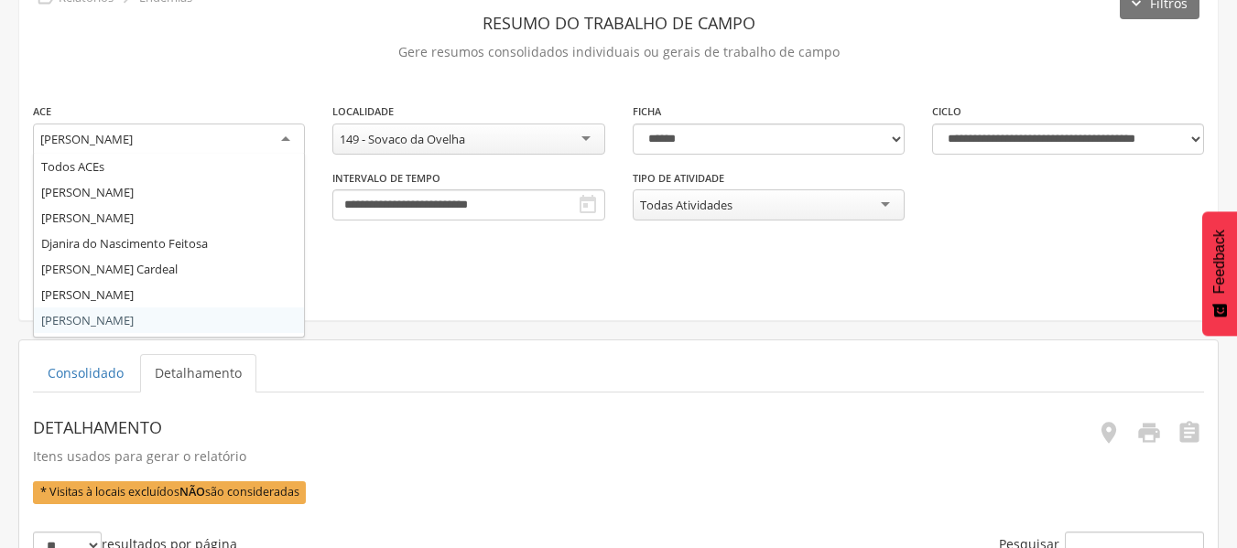
click at [290, 137] on div "[PERSON_NAME]" at bounding box center [169, 140] width 272 height 33
click at [288, 139] on div "[PERSON_NAME] Cardeal" at bounding box center [169, 140] width 272 height 33
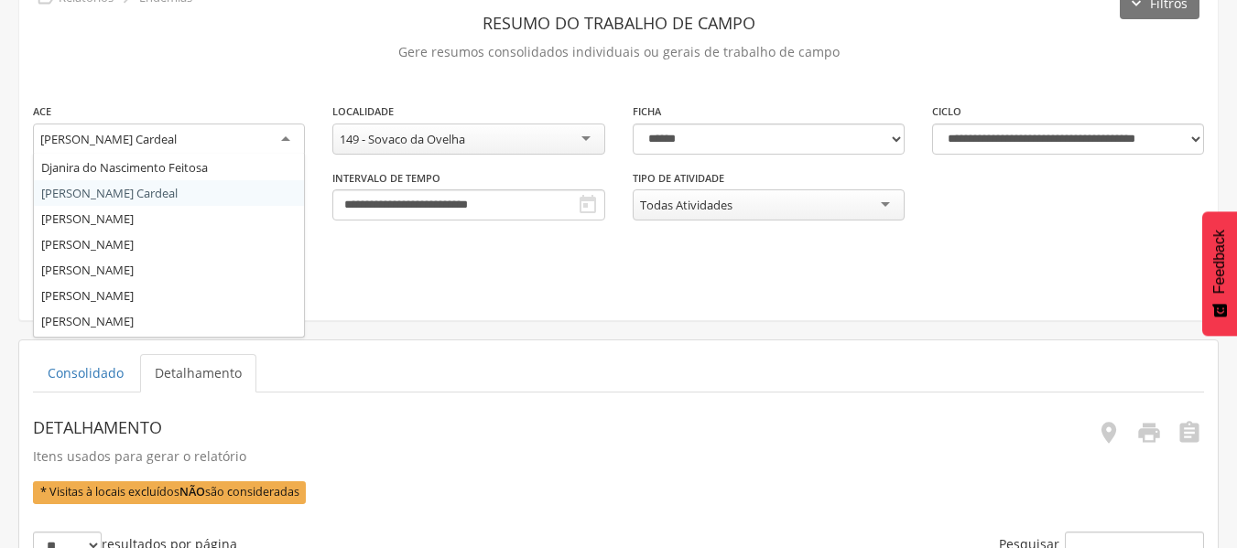
scroll to position [79, 0]
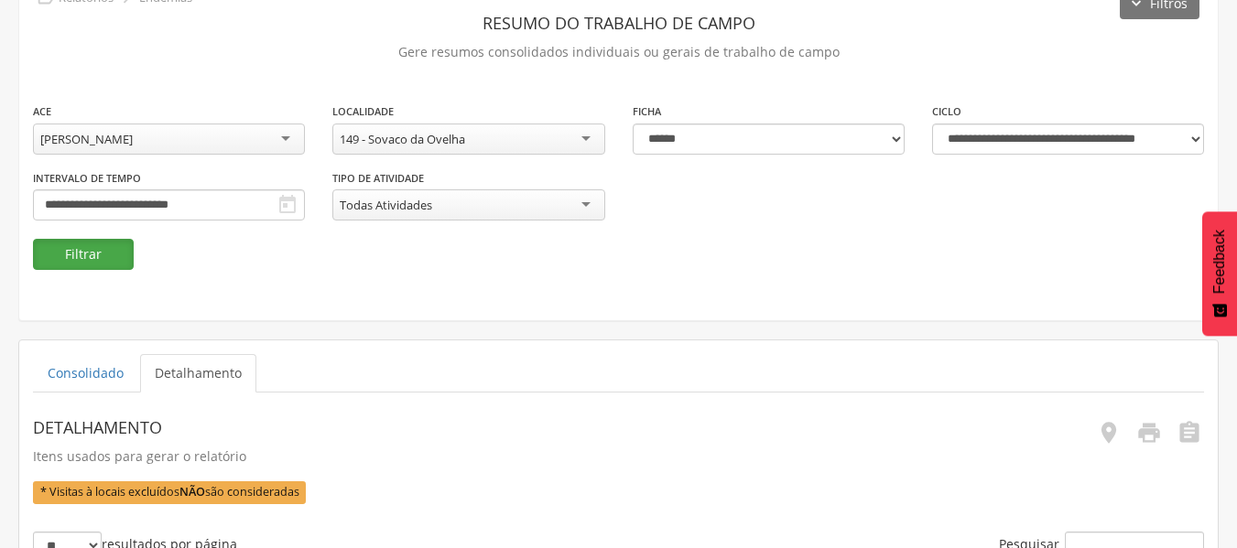
click at [83, 259] on button "Filtrar" at bounding box center [83, 254] width 101 height 31
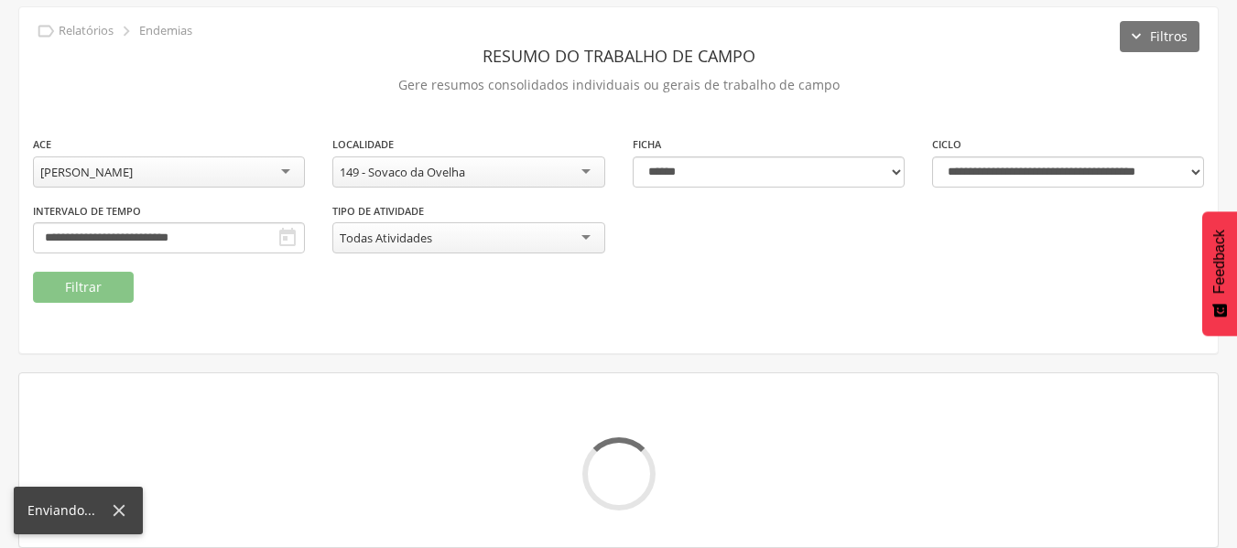
click at [83, 259] on div "**********" at bounding box center [168, 234] width 299 height 67
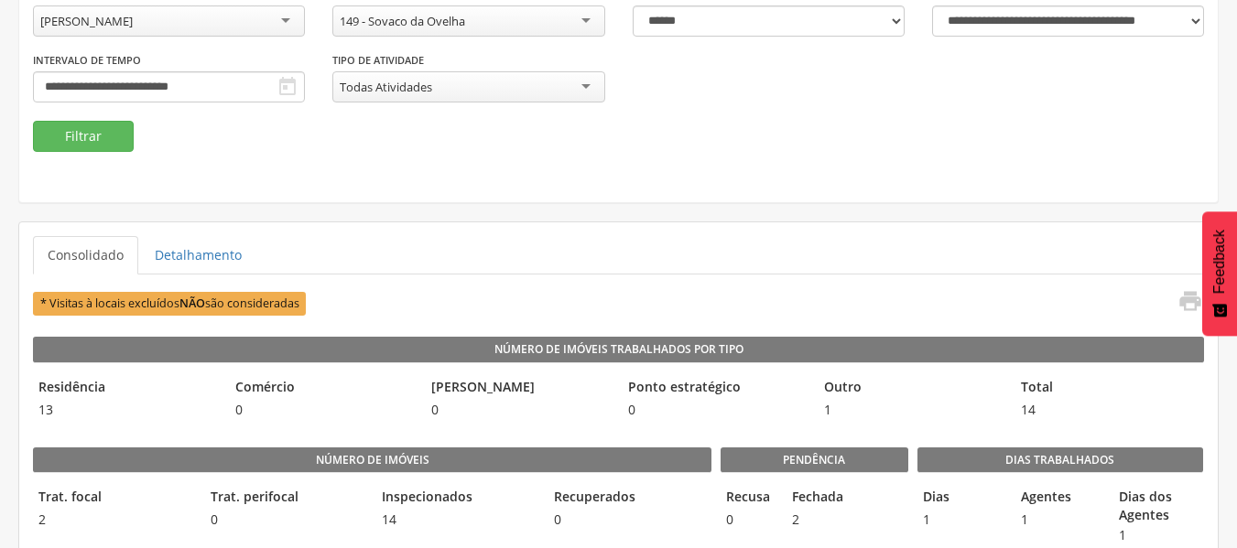
scroll to position [219, 0]
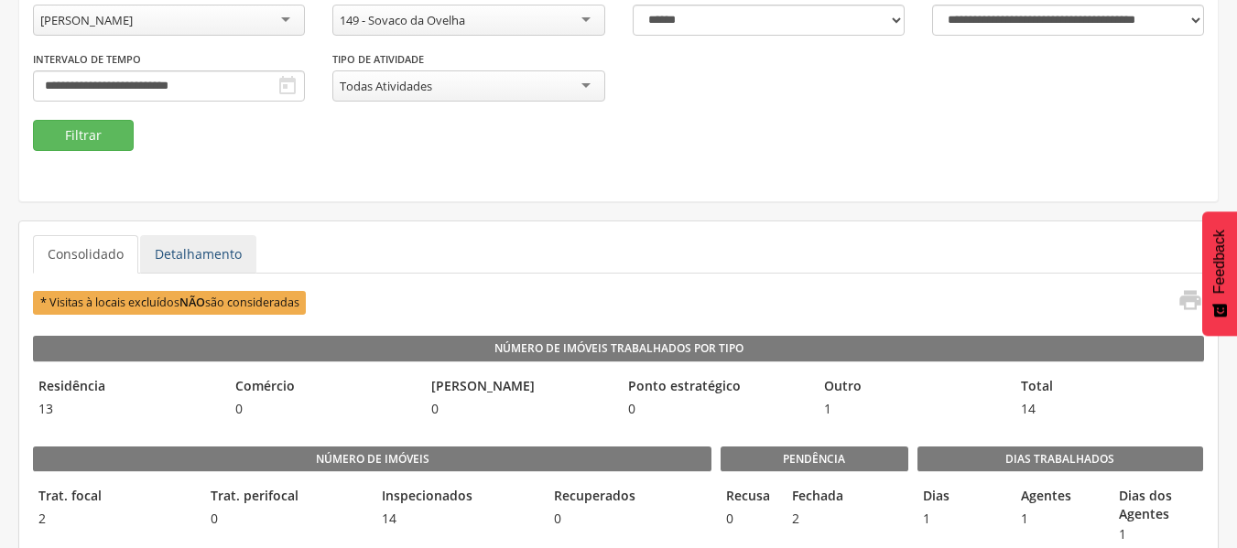
click at [211, 254] on link "Detalhamento" at bounding box center [198, 254] width 116 height 38
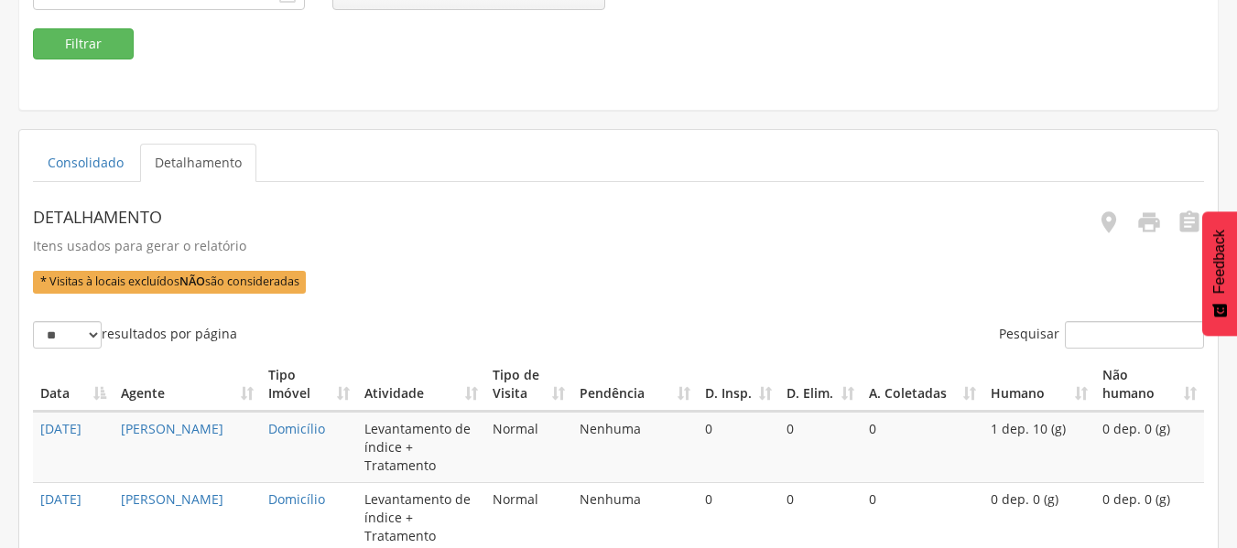
scroll to position [314, 0]
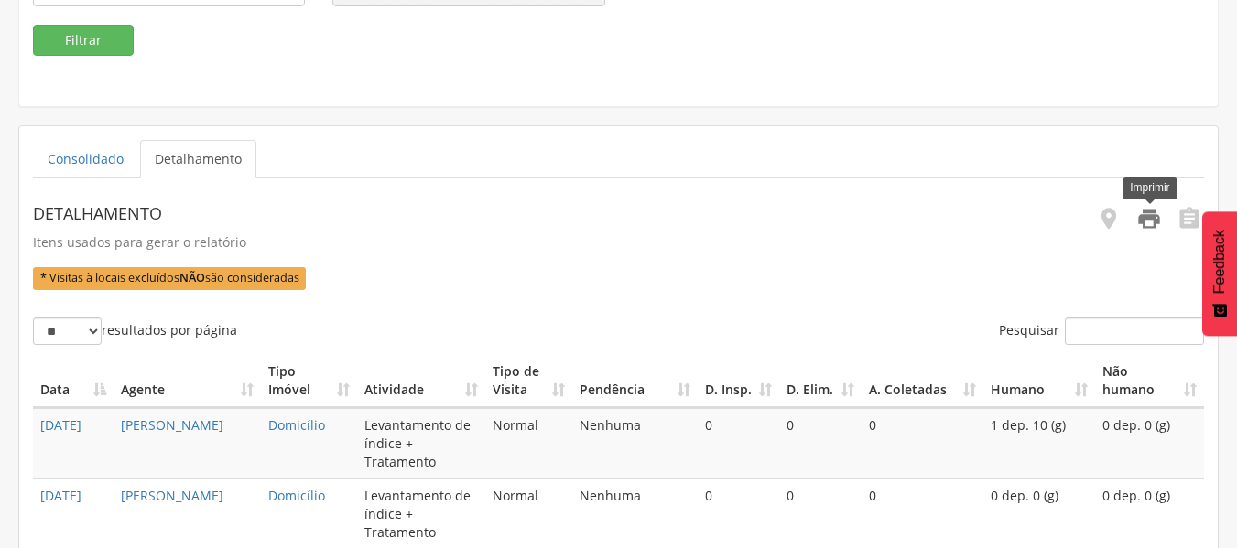
click at [1141, 221] on icon "" at bounding box center [1149, 219] width 26 height 26
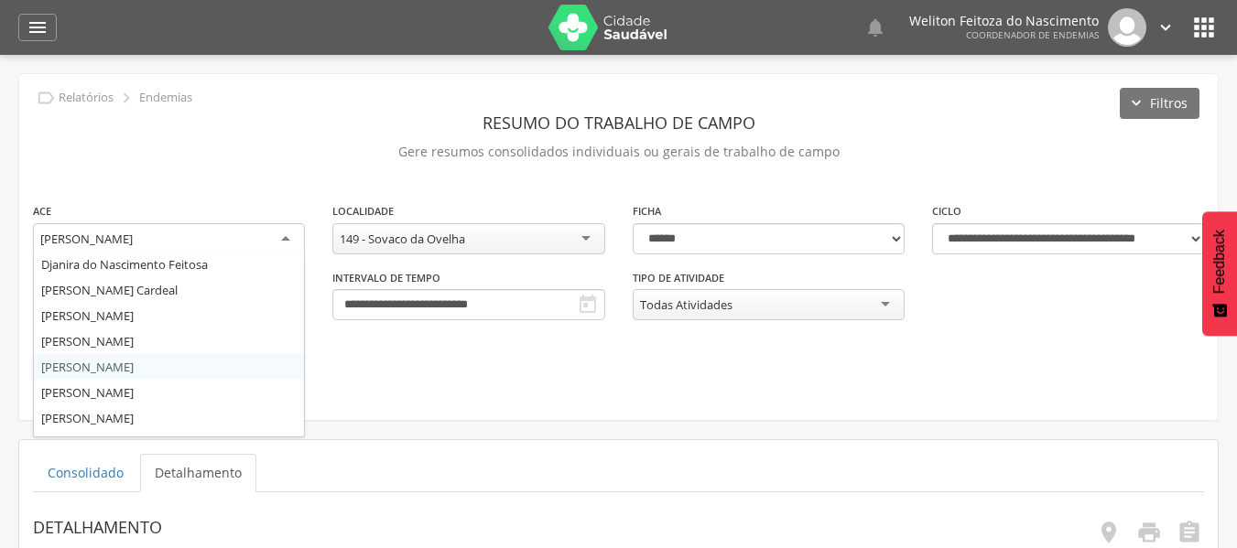
click at [281, 240] on div "[PERSON_NAME]" at bounding box center [169, 239] width 272 height 33
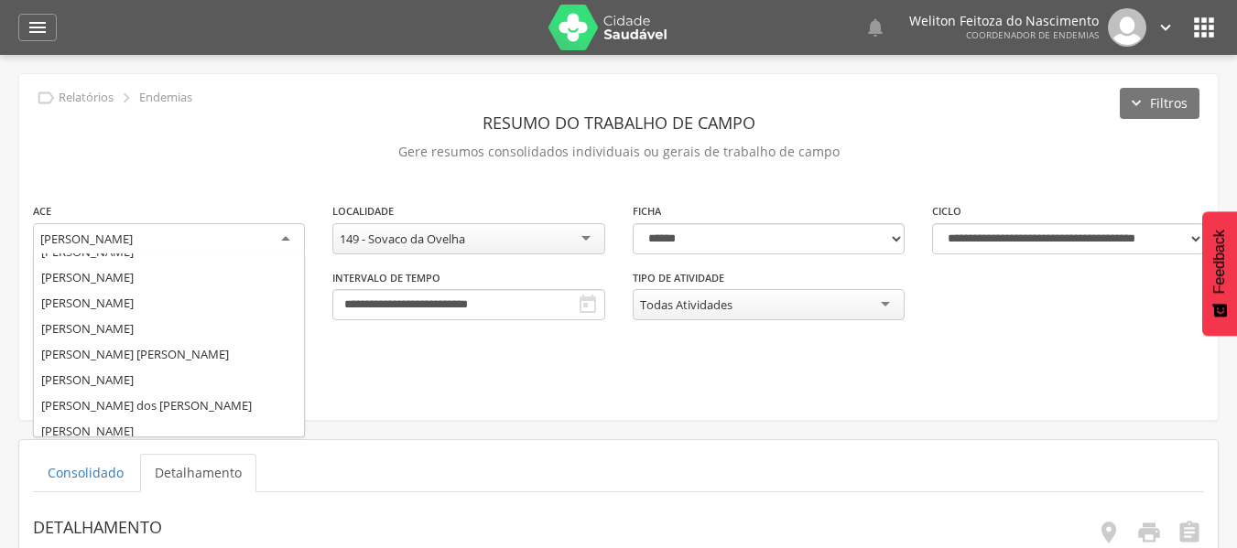
scroll to position [169, 0]
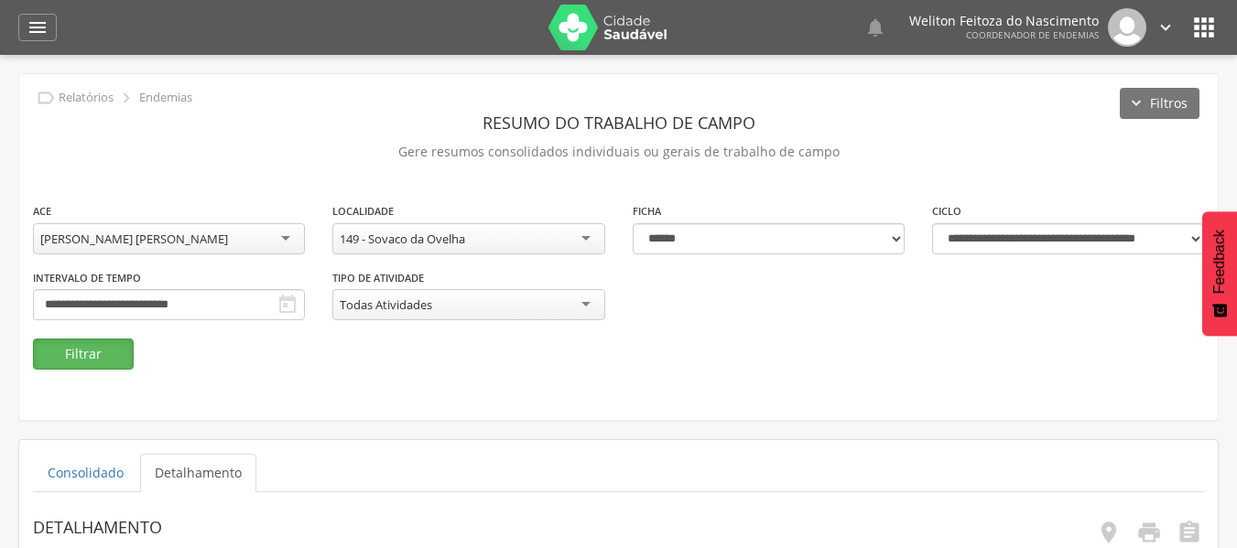
click at [119, 353] on button "Filtrar" at bounding box center [83, 354] width 101 height 31
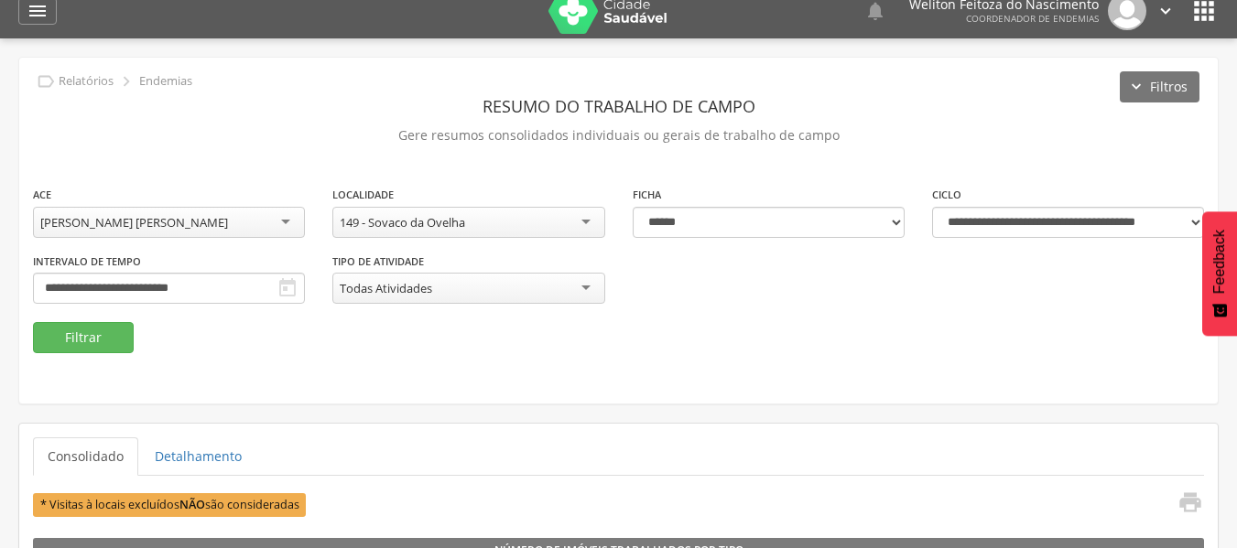
scroll to position [0, 0]
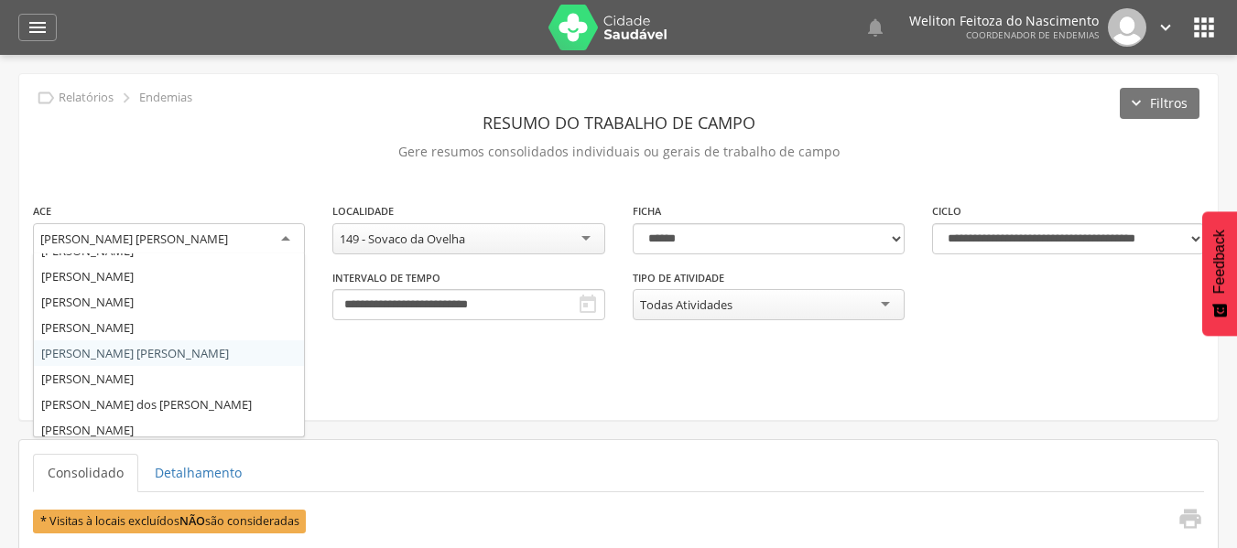
click at [286, 238] on div "[PERSON_NAME] [PERSON_NAME]" at bounding box center [169, 239] width 272 height 33
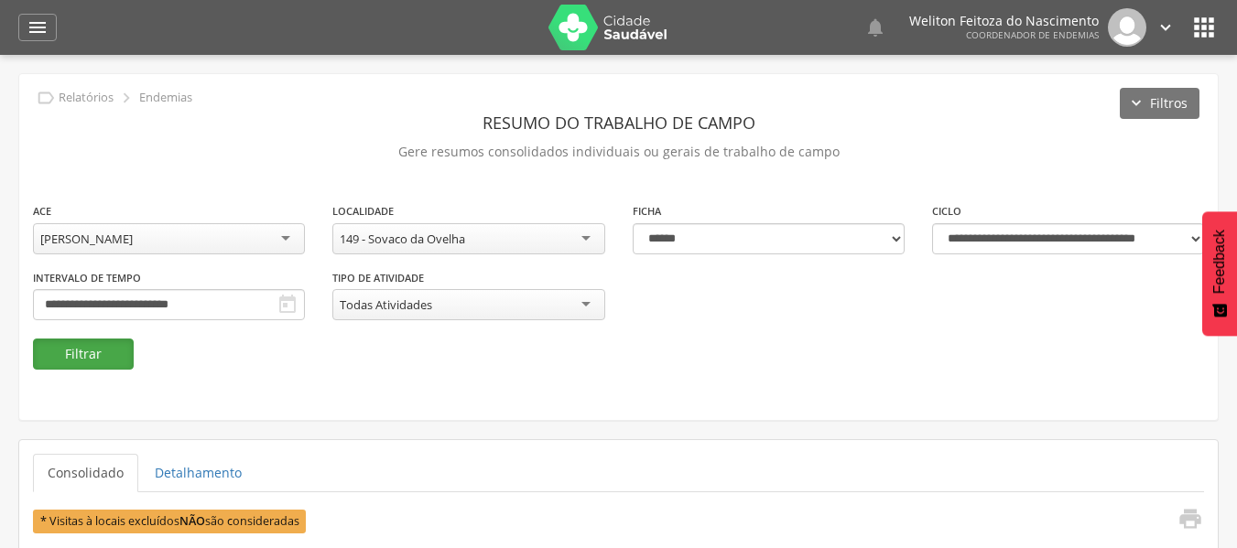
click at [82, 351] on button "Filtrar" at bounding box center [83, 354] width 101 height 31
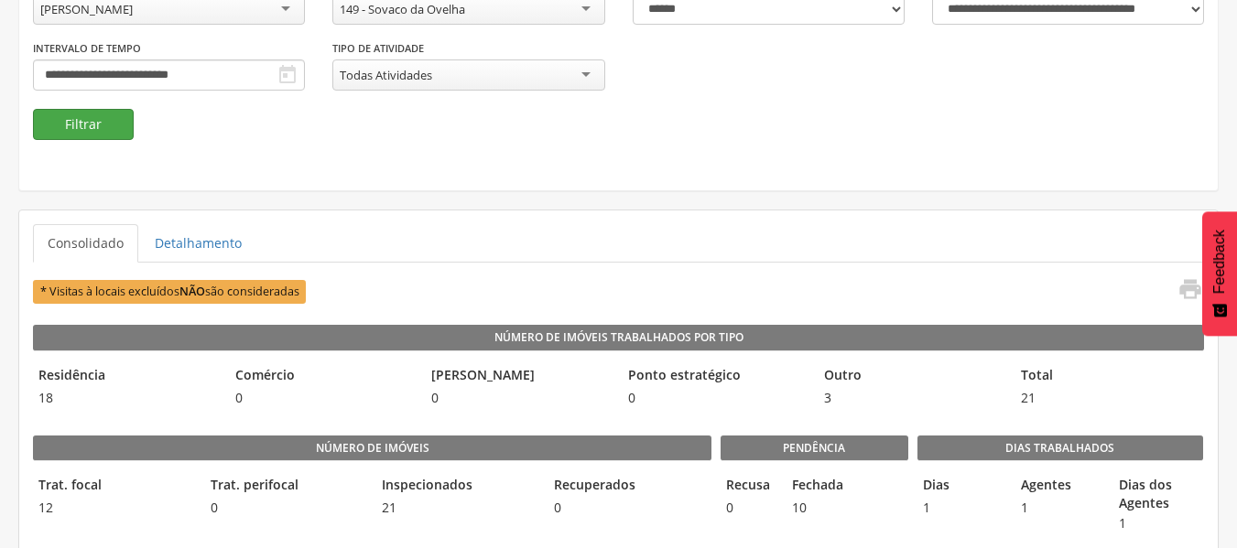
scroll to position [231, 0]
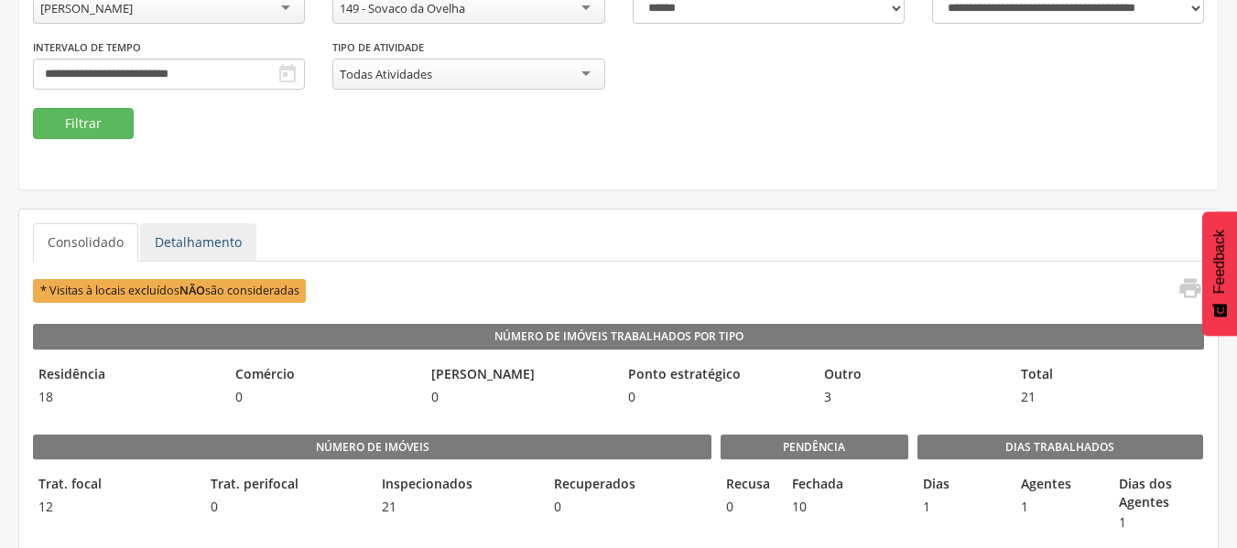
click at [181, 233] on link "Detalhamento" at bounding box center [198, 242] width 116 height 38
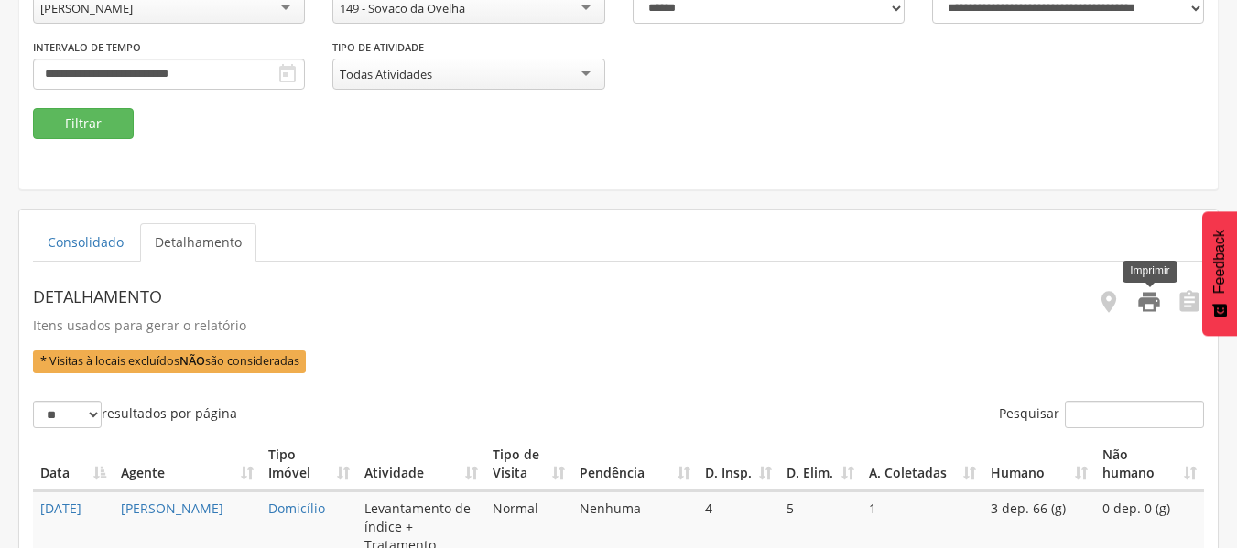
click at [1141, 303] on icon "" at bounding box center [1149, 302] width 26 height 26
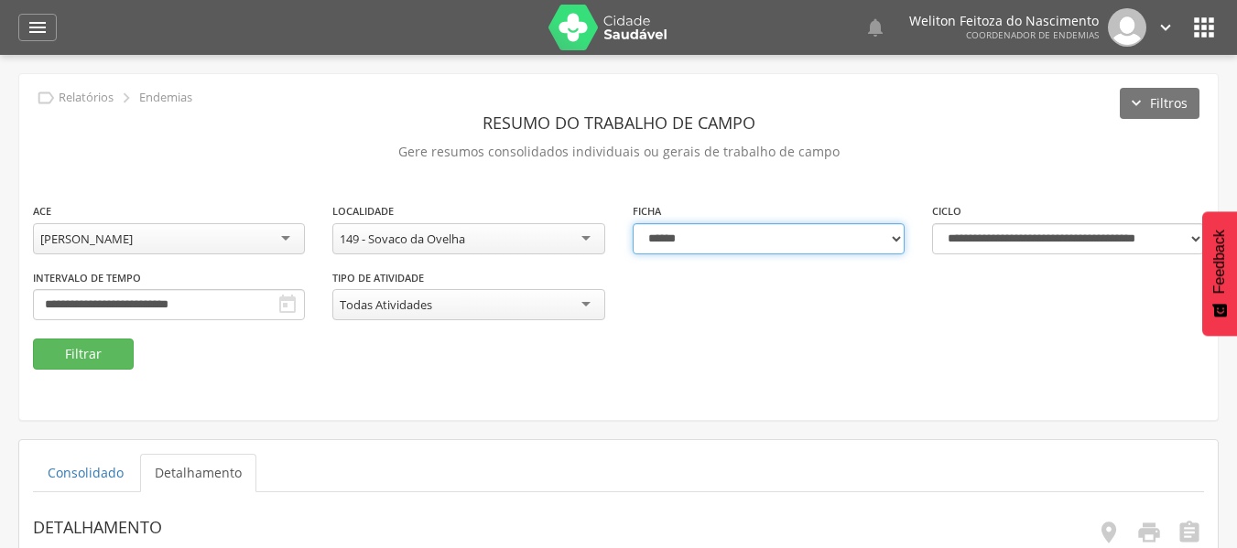
click at [894, 234] on select "**********" at bounding box center [769, 238] width 272 height 31
select select "*"
click at [633, 223] on select "**********" at bounding box center [769, 238] width 272 height 31
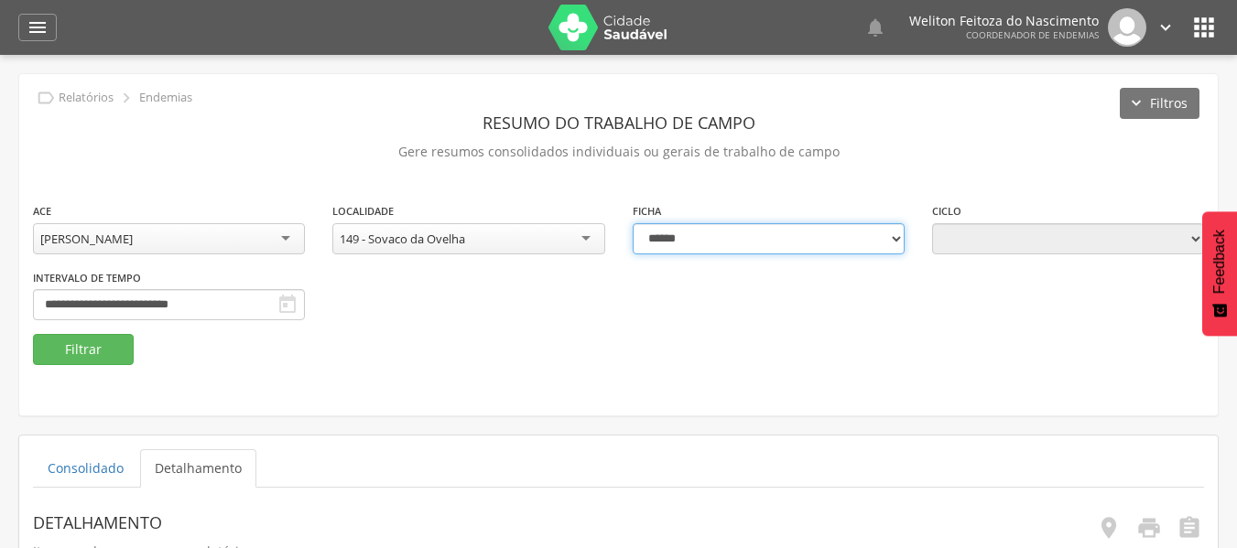
type input "**********"
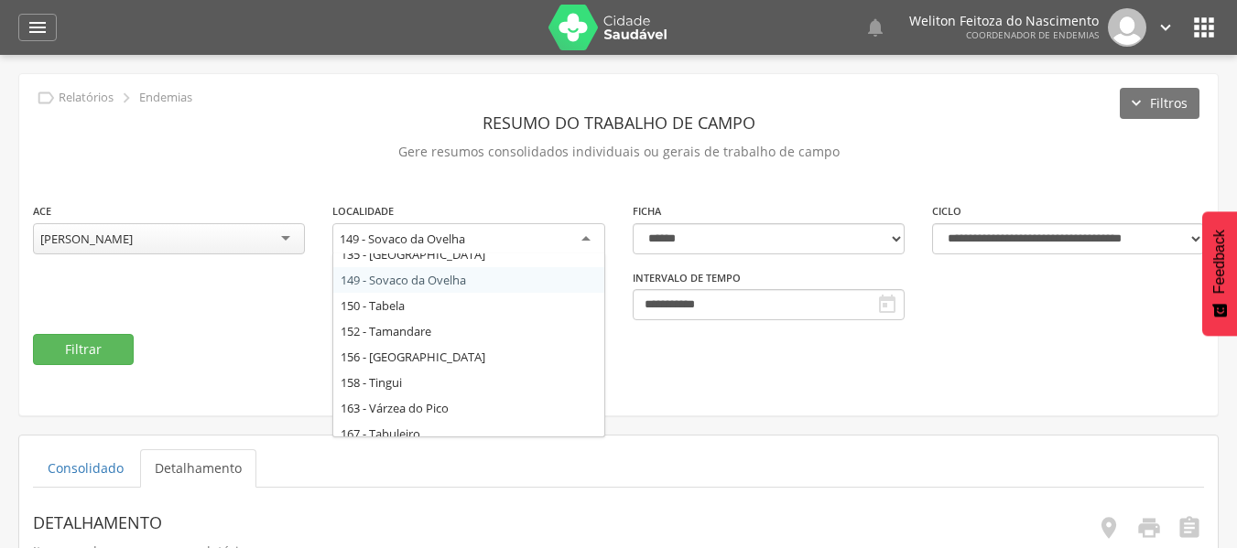
click at [585, 237] on div "149 - Sovaco da Ovelha" at bounding box center [468, 239] width 272 height 33
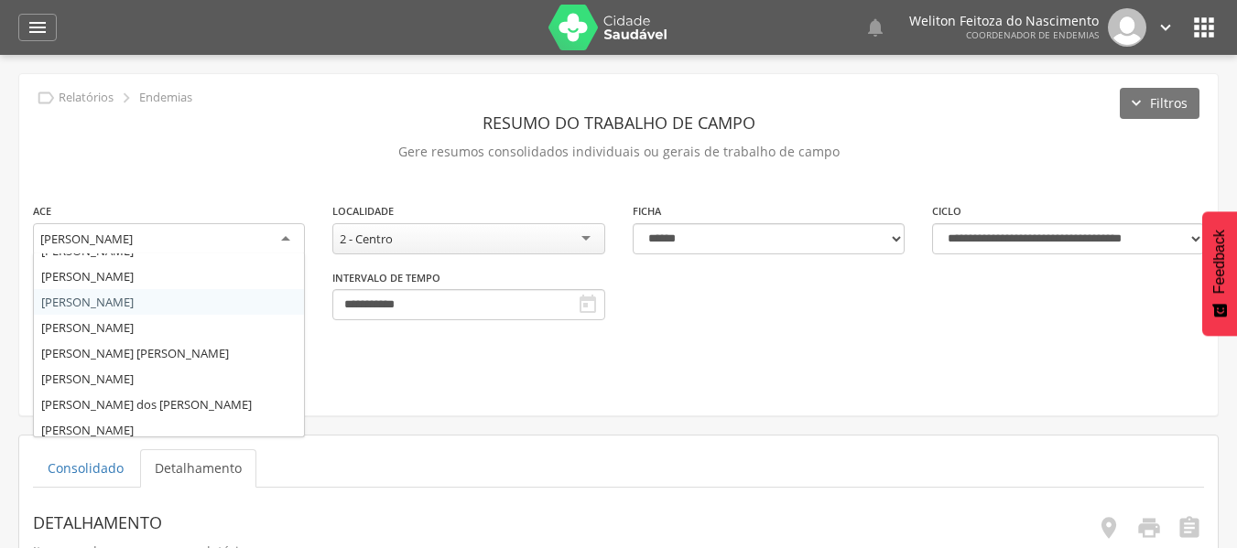
click at [284, 246] on div "[PERSON_NAME]" at bounding box center [169, 239] width 272 height 33
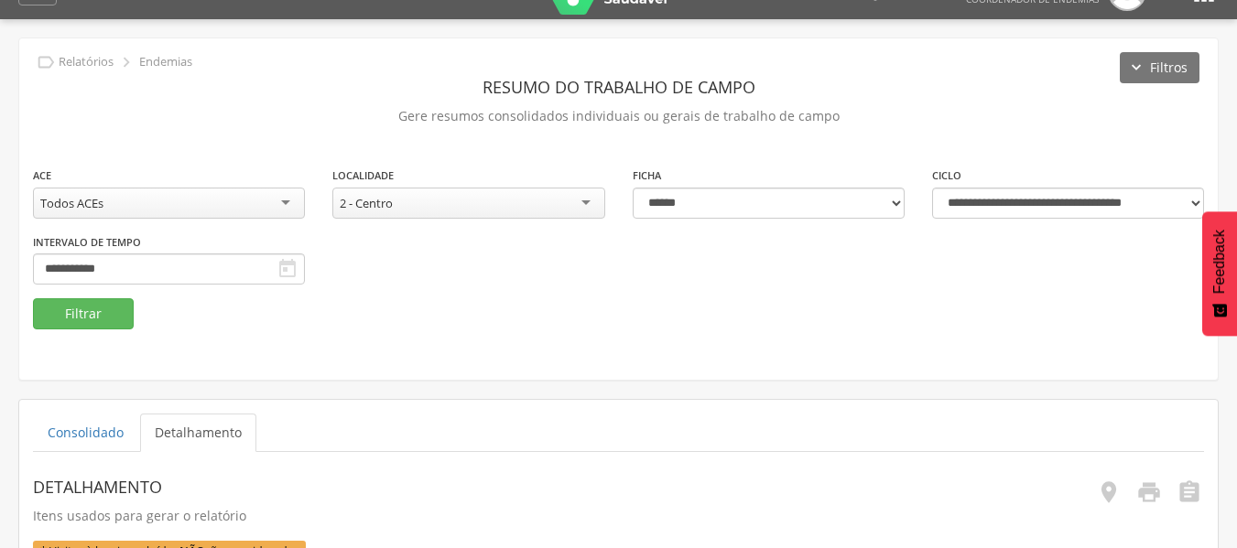
scroll to position [40, 0]
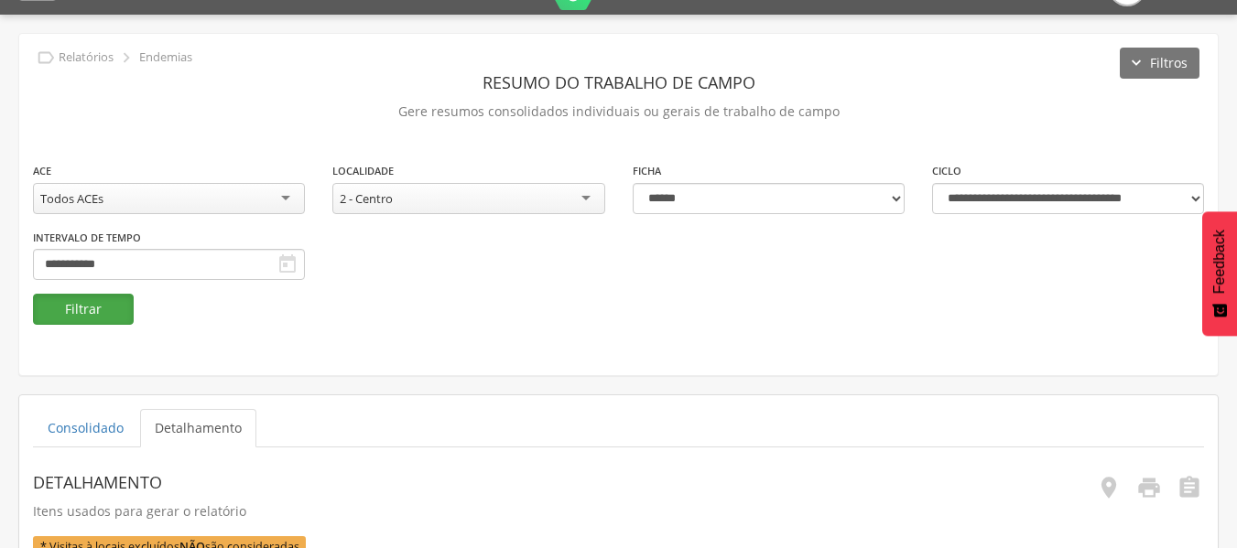
click at [98, 315] on button "Filtrar" at bounding box center [83, 309] width 101 height 31
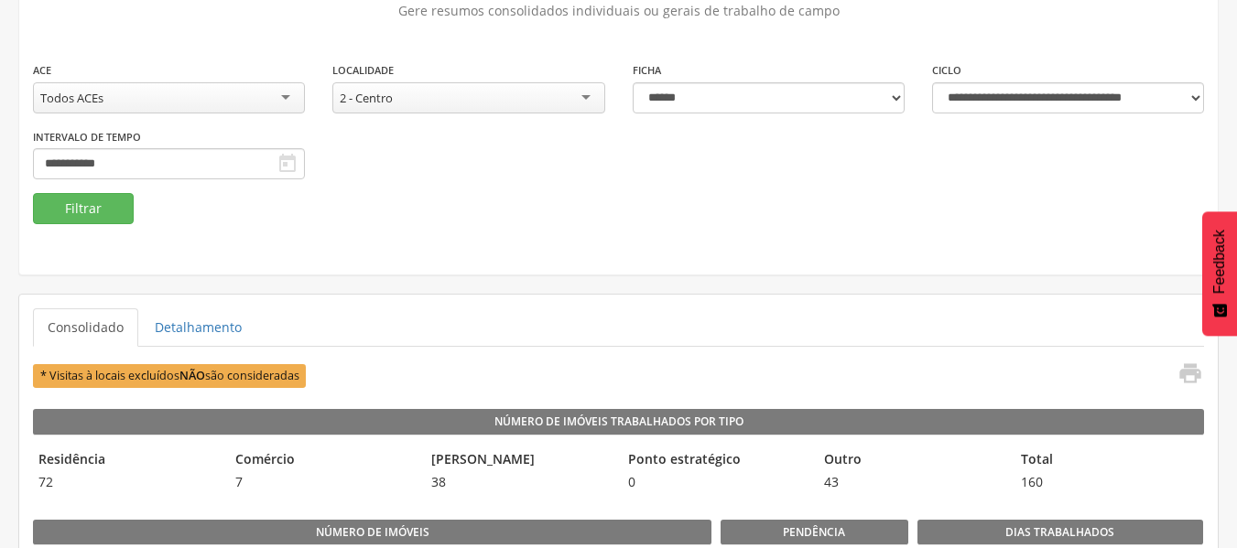
scroll to position [140, 0]
click at [286, 100] on div "Todos ACEs" at bounding box center [169, 98] width 272 height 31
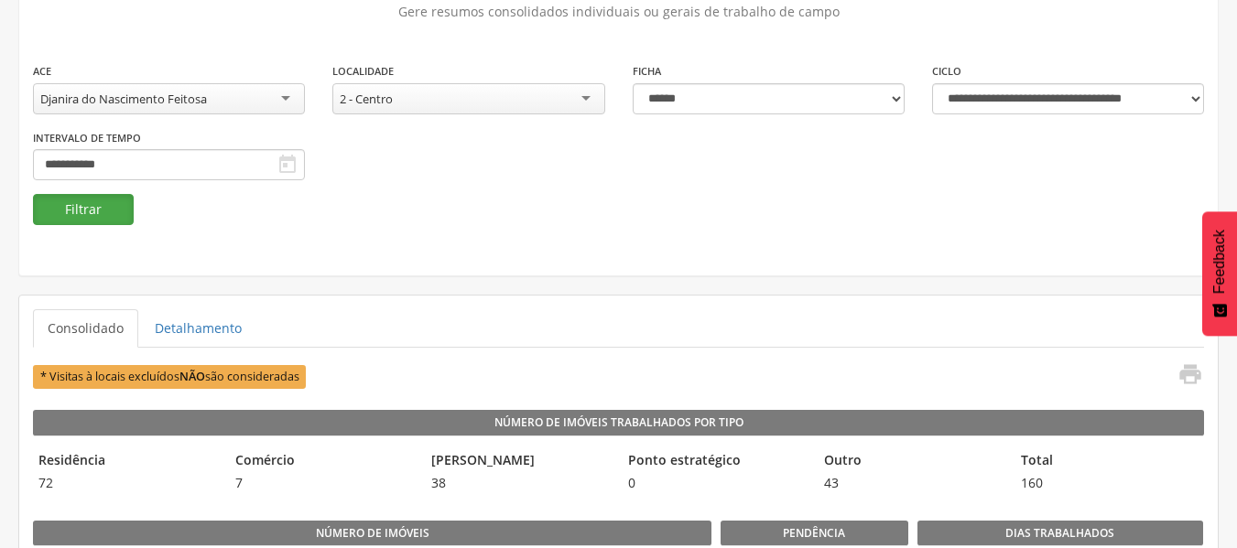
click at [81, 217] on button "Filtrar" at bounding box center [83, 209] width 101 height 31
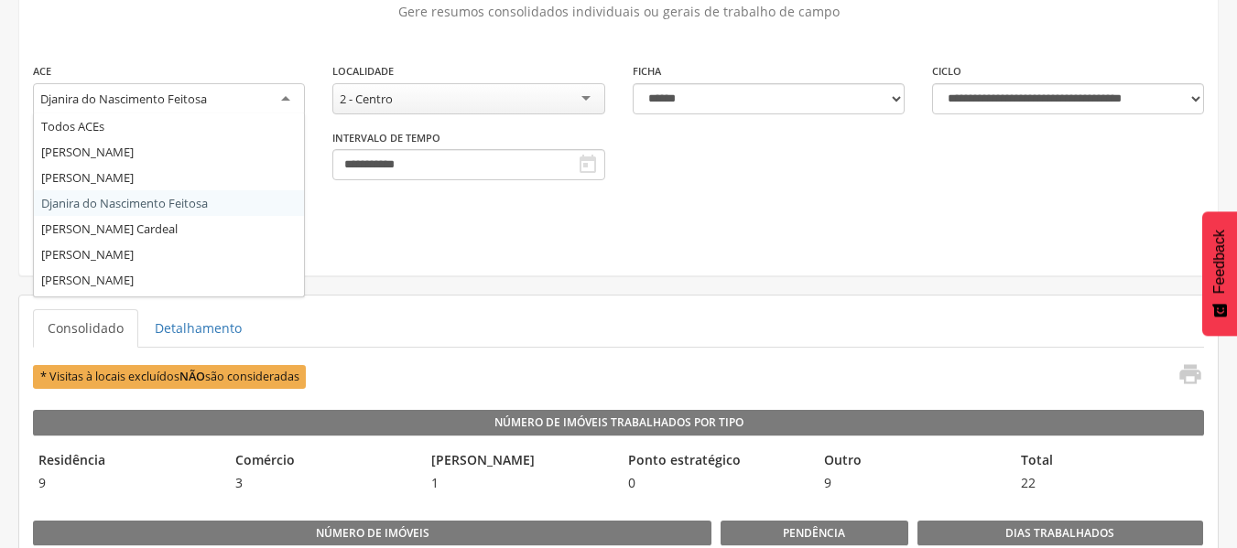
click at [287, 101] on div "Djanira do Nascimento Feitosa" at bounding box center [169, 99] width 272 height 33
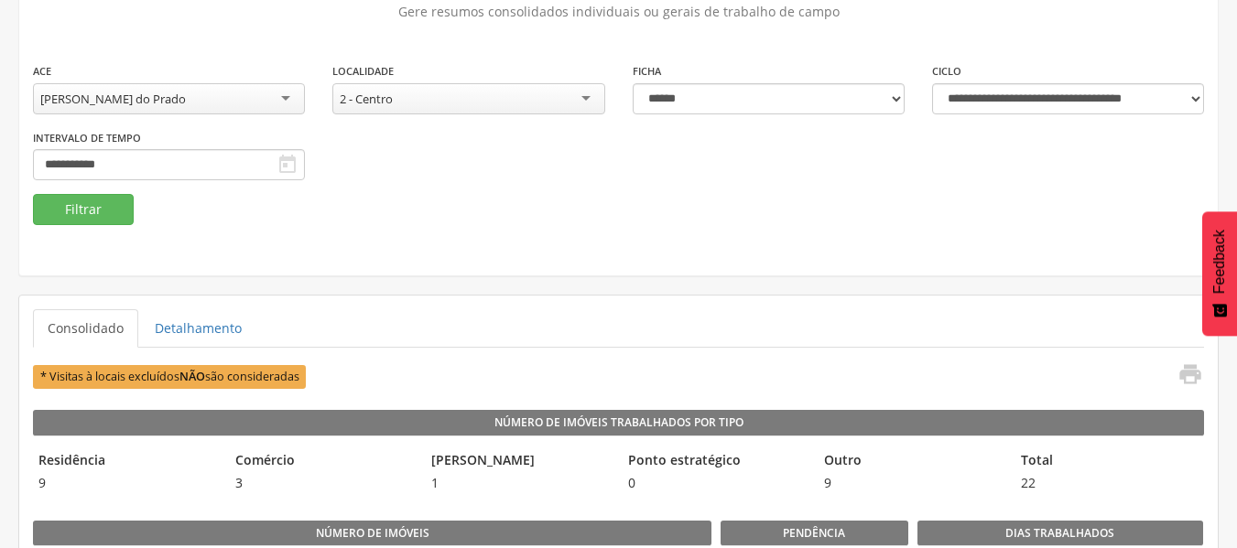
scroll to position [0, 0]
click at [108, 212] on button "Filtrar" at bounding box center [83, 209] width 101 height 31
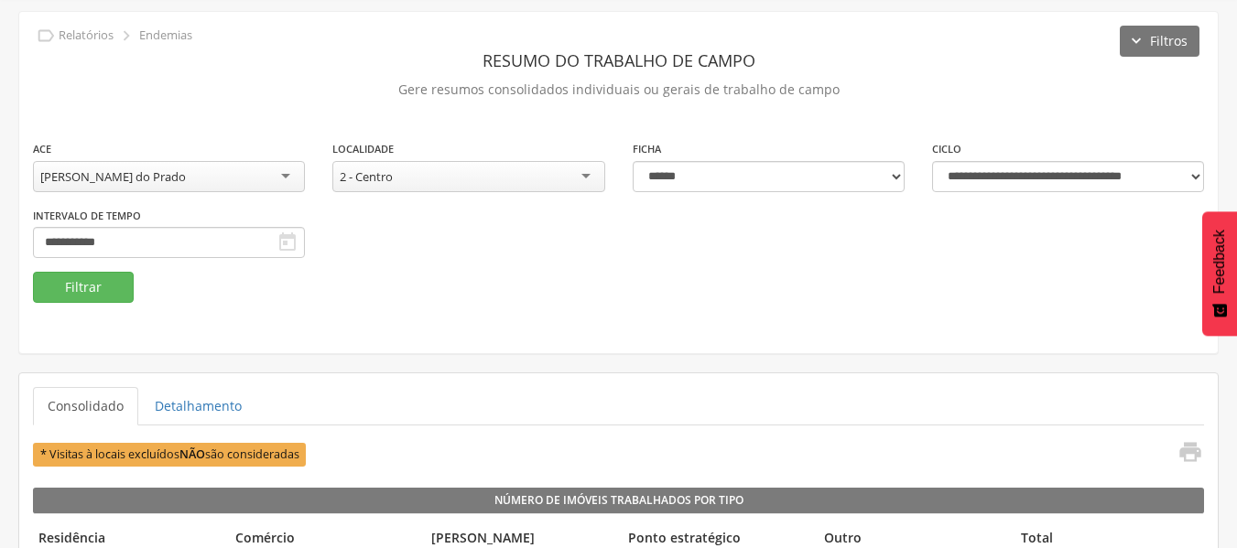
scroll to position [140, 0]
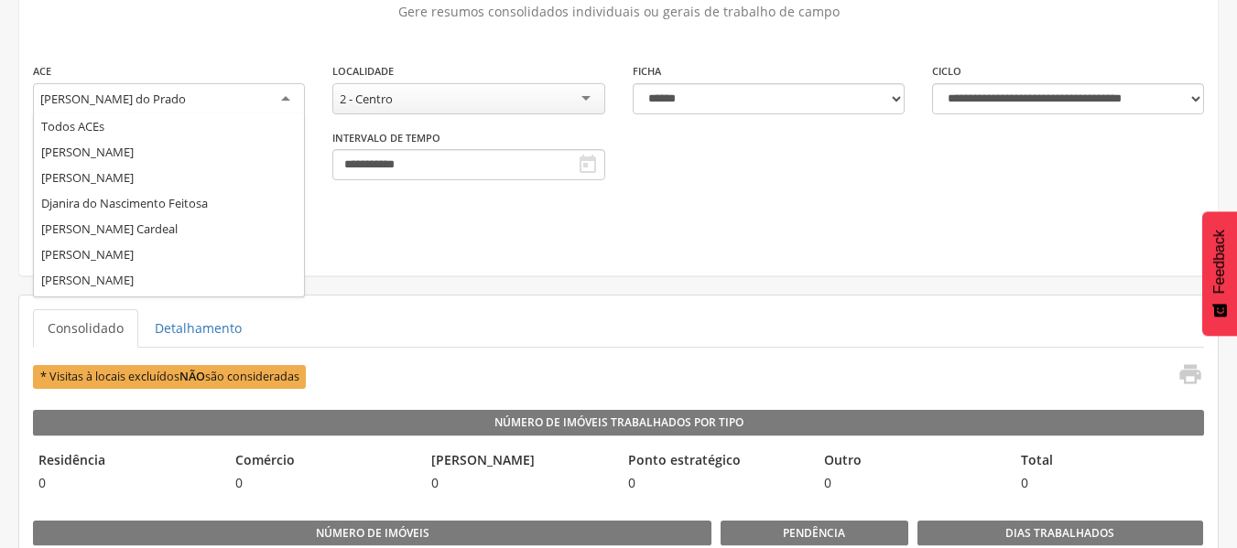
click at [283, 103] on div "[PERSON_NAME] do Prado" at bounding box center [169, 99] width 272 height 33
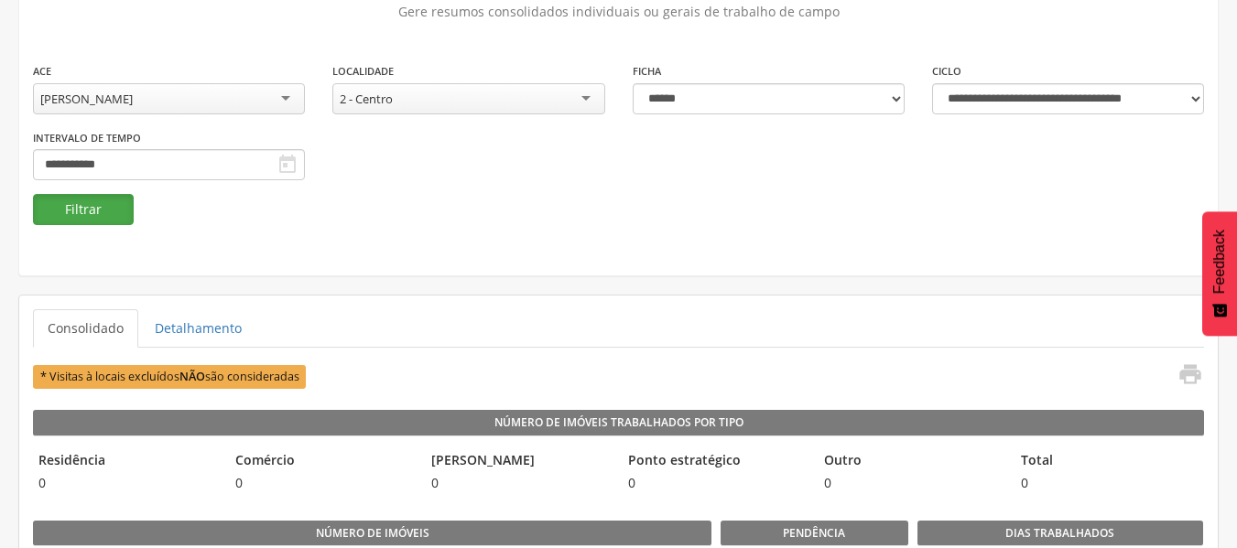
click at [91, 215] on button "Filtrar" at bounding box center [83, 209] width 101 height 31
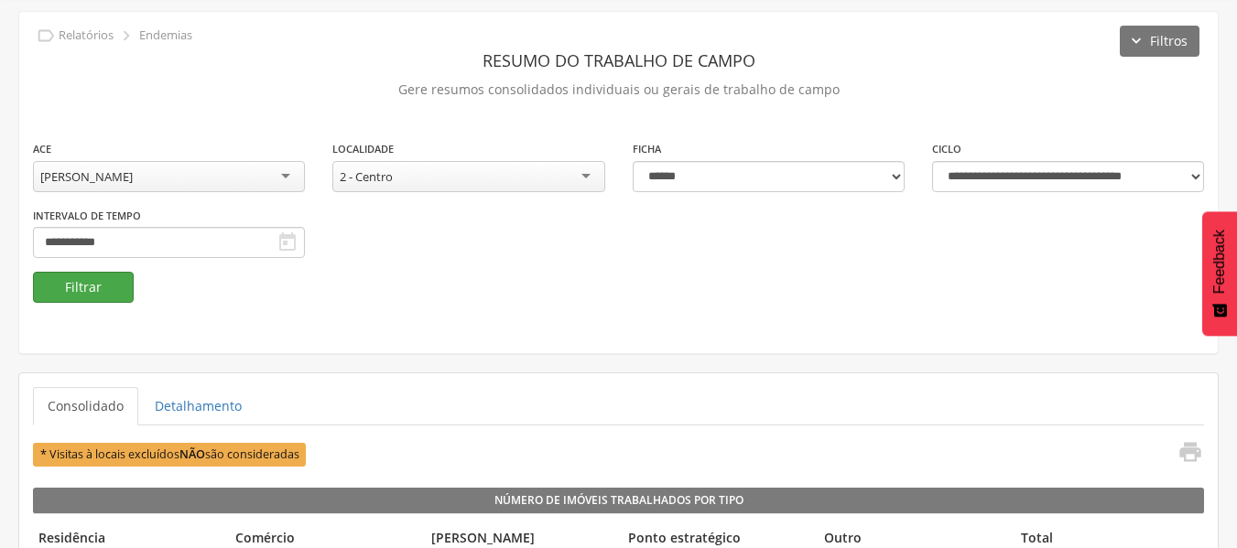
scroll to position [140, 0]
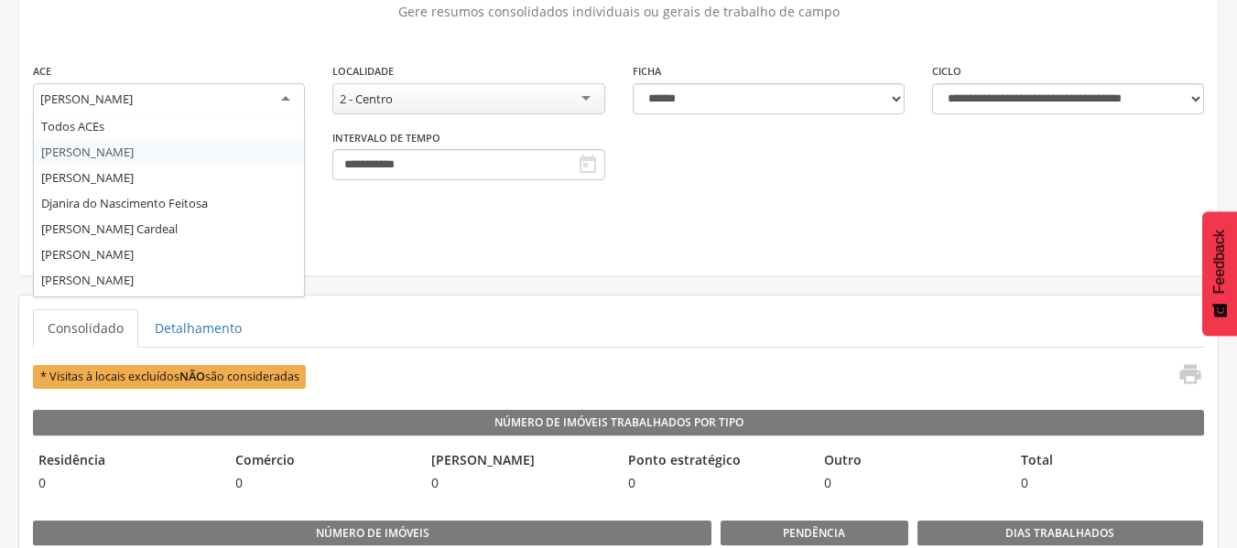
click at [287, 92] on div "[PERSON_NAME]" at bounding box center [169, 99] width 272 height 33
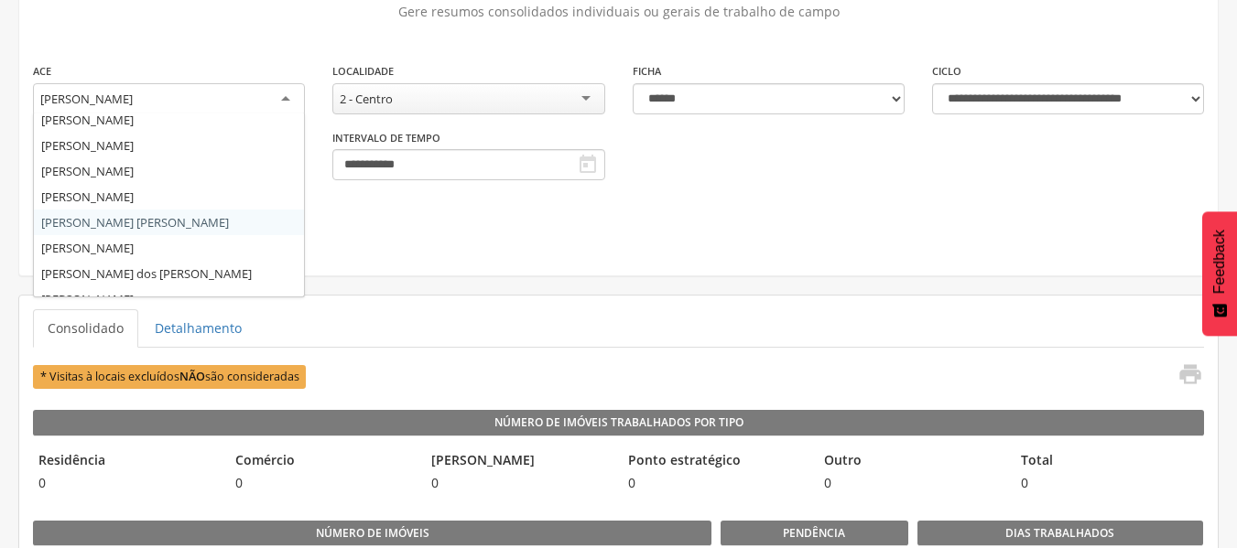
scroll to position [162, 0]
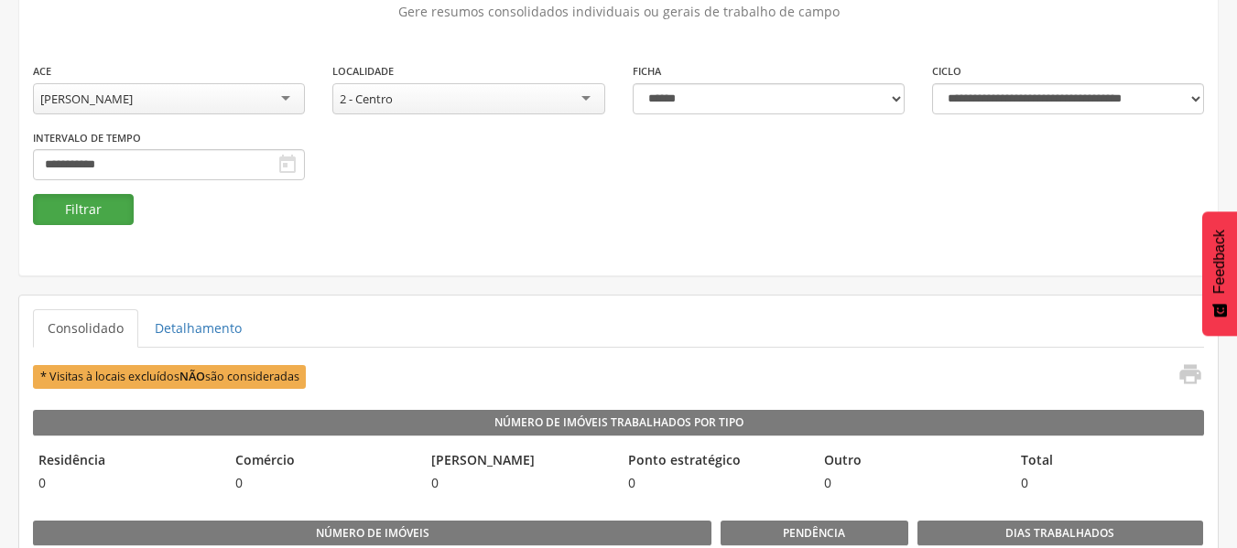
click at [88, 206] on button "Filtrar" at bounding box center [83, 209] width 101 height 31
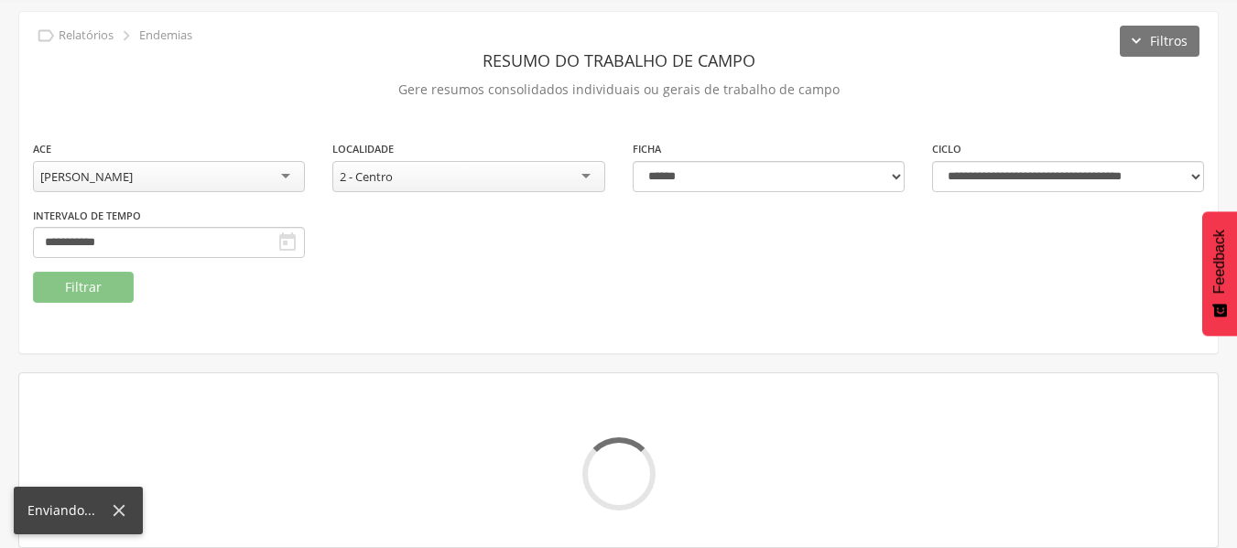
scroll to position [140, 0]
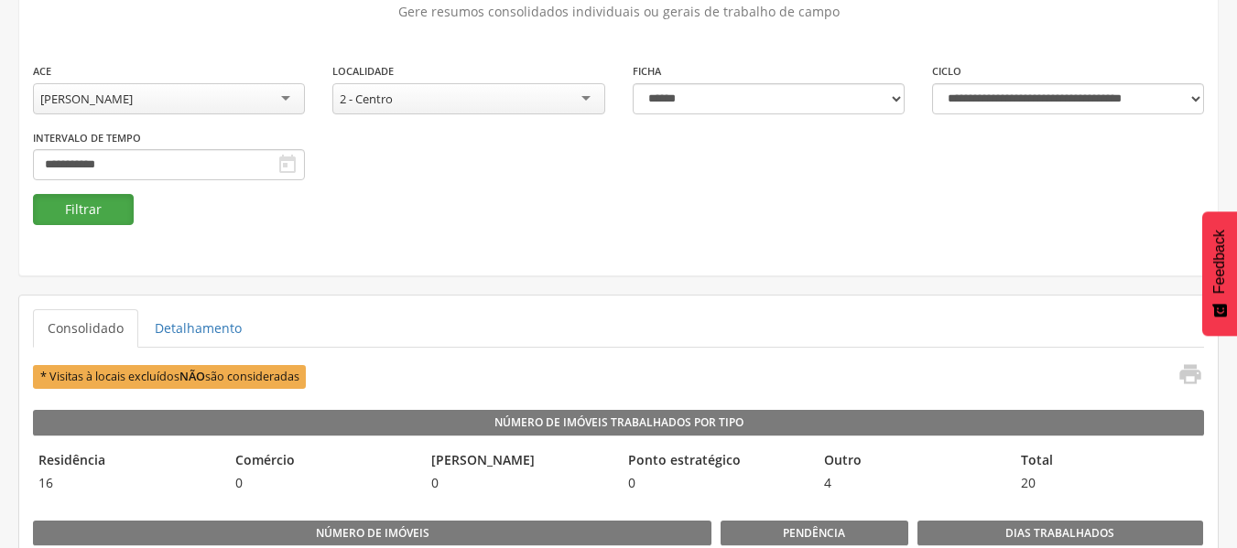
click at [88, 206] on button "Filtrar" at bounding box center [83, 209] width 101 height 31
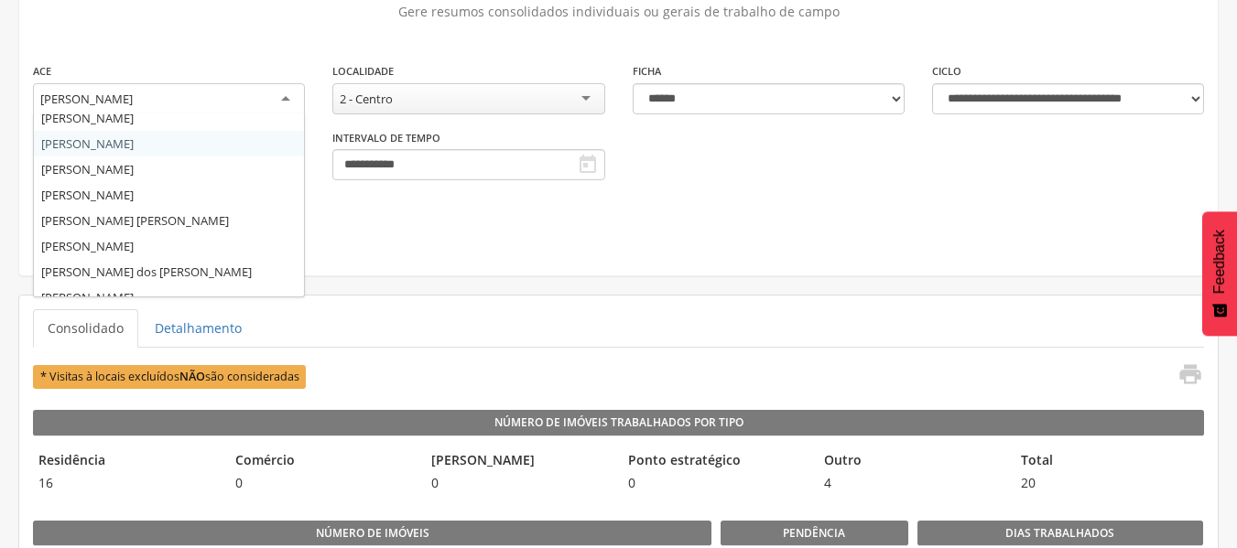
click at [286, 103] on div "[PERSON_NAME]" at bounding box center [169, 99] width 272 height 33
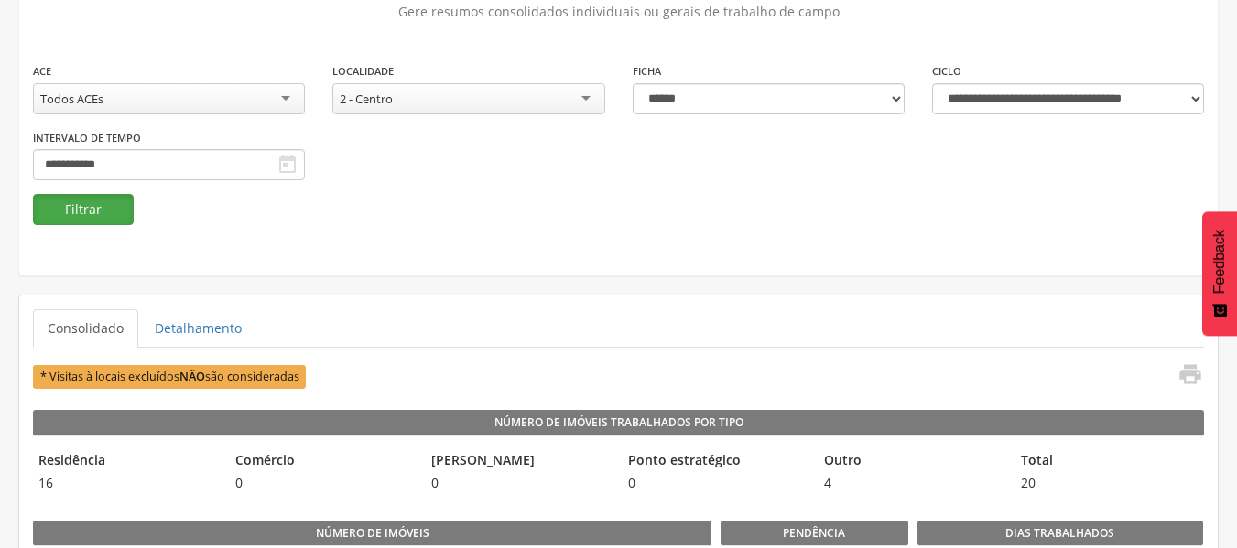
click at [87, 216] on button "Filtrar" at bounding box center [83, 209] width 101 height 31
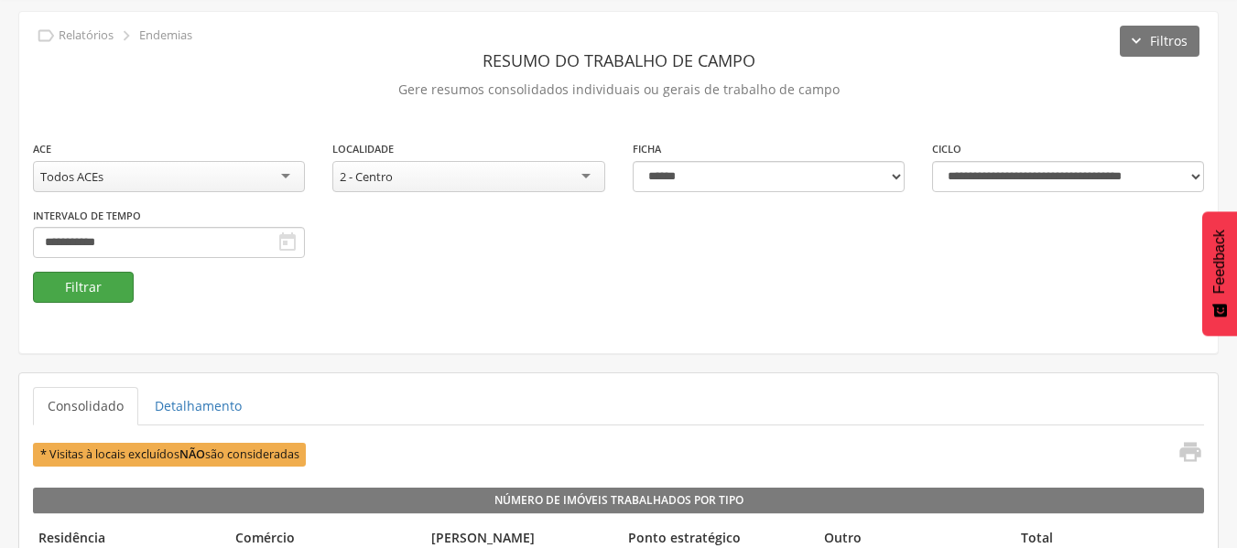
scroll to position [140, 0]
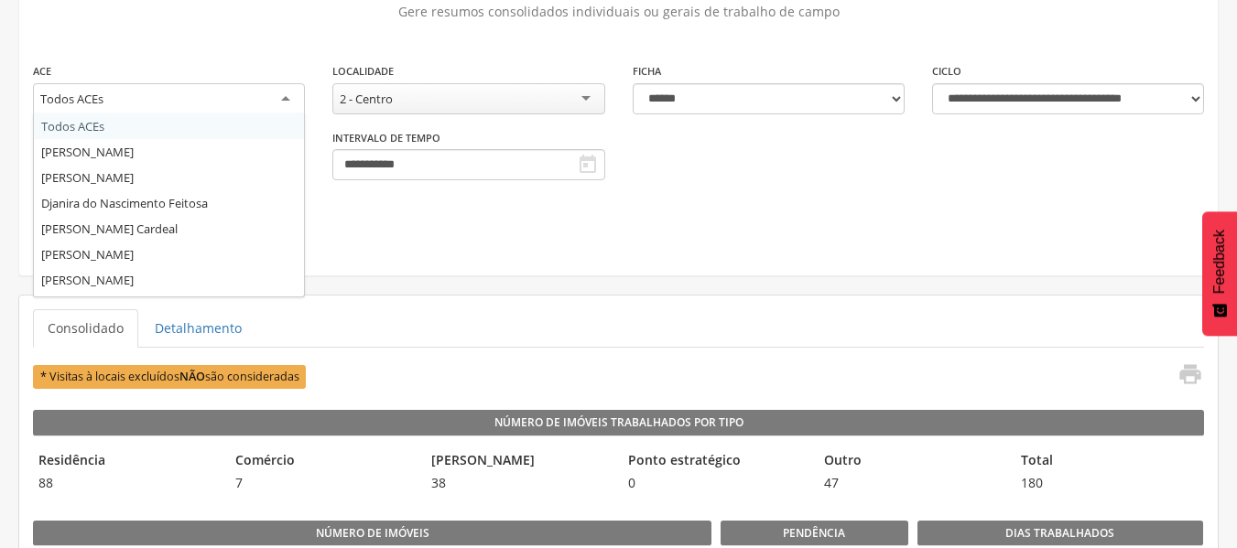
click at [286, 101] on div "Todos ACEs" at bounding box center [169, 99] width 272 height 33
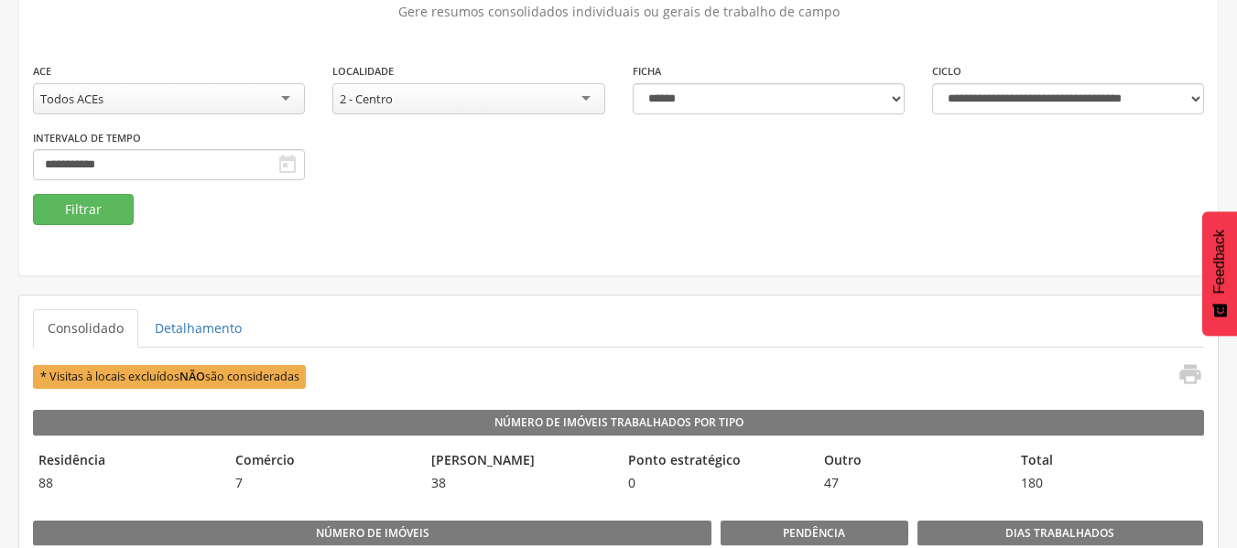
click at [417, 182] on div "**********" at bounding box center [618, 127] width 1198 height 133
